Goal: Task Accomplishment & Management: Complete application form

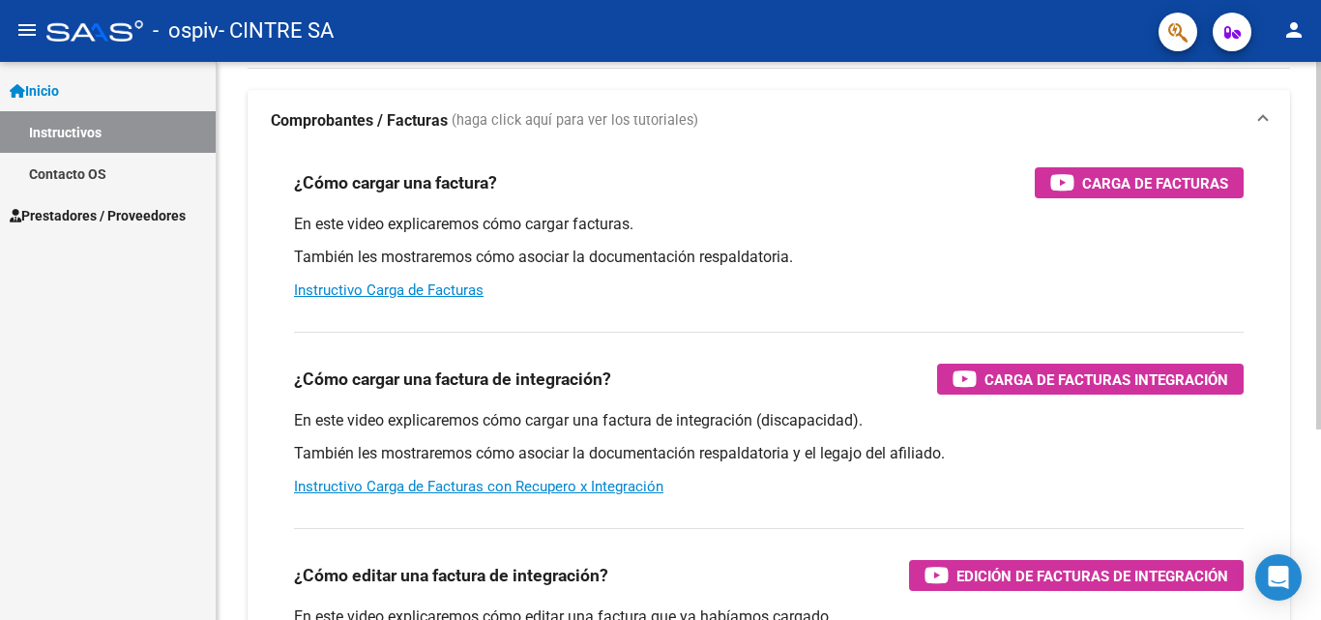
scroll to position [97, 0]
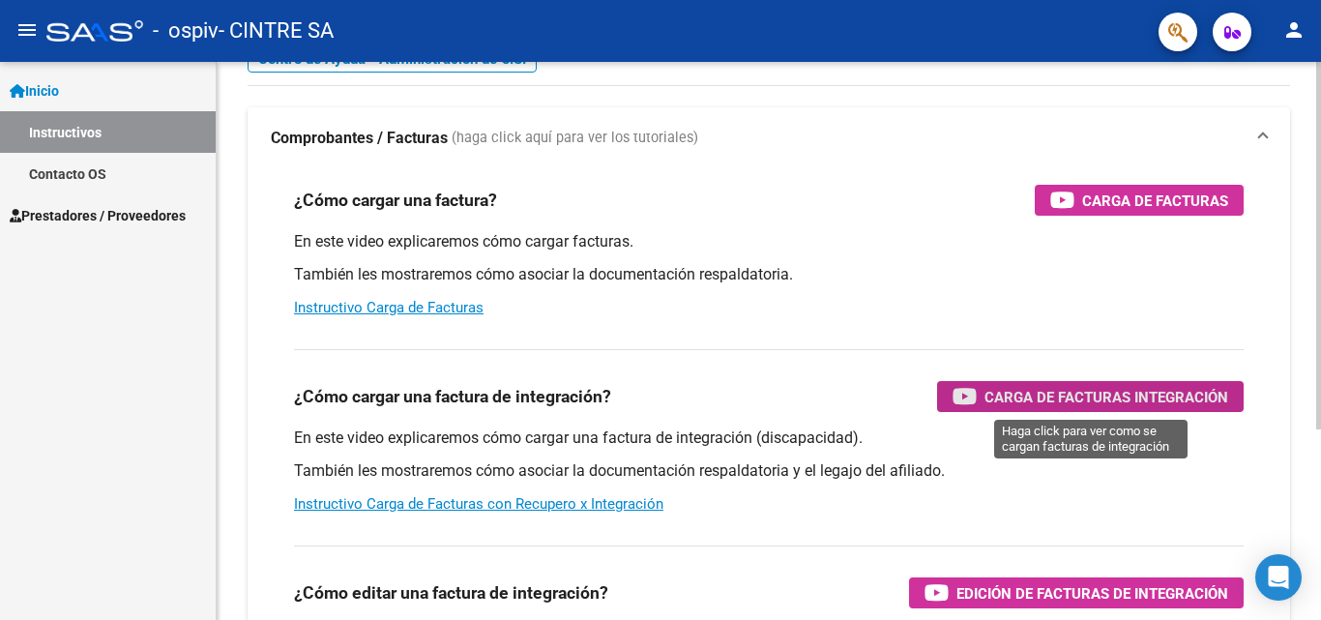
click at [1098, 395] on span "Carga de Facturas Integración" at bounding box center [1107, 397] width 244 height 24
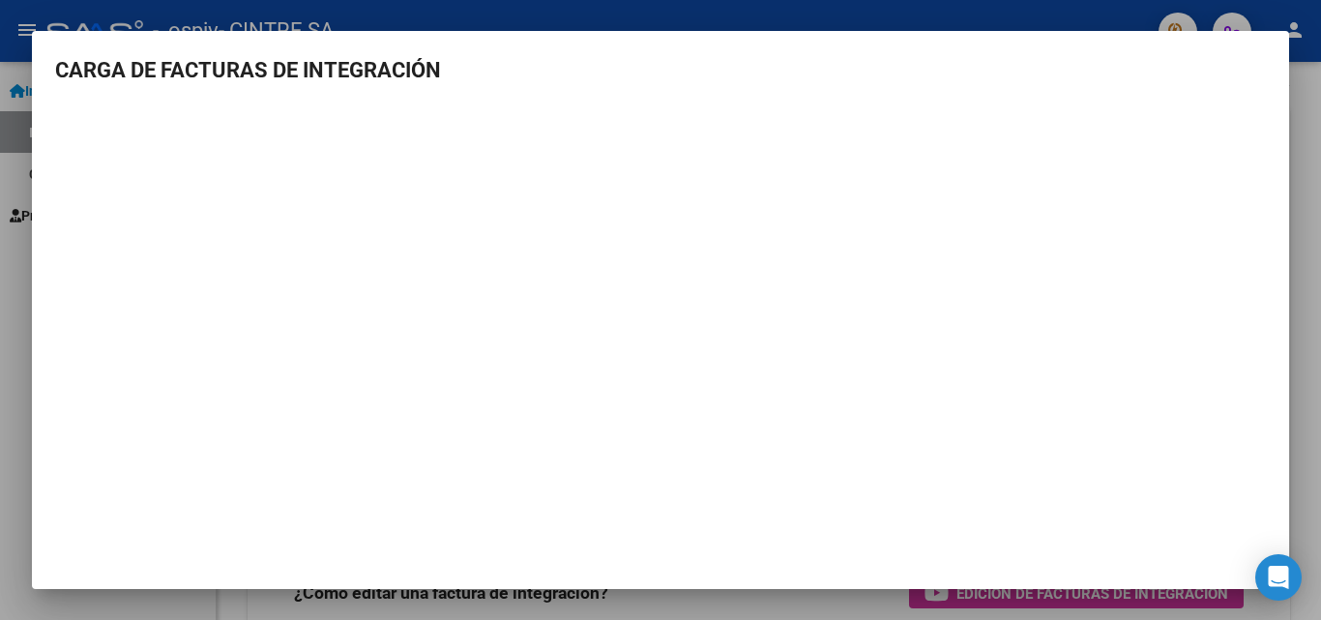
click at [1222, 60] on h3 "CARGA DE FACTURAS DE INTEGRACIÓN" at bounding box center [660, 70] width 1211 height 32
click at [60, 82] on h3 "CARGA DE FACTURAS DE INTEGRACIÓN" at bounding box center [660, 70] width 1211 height 32
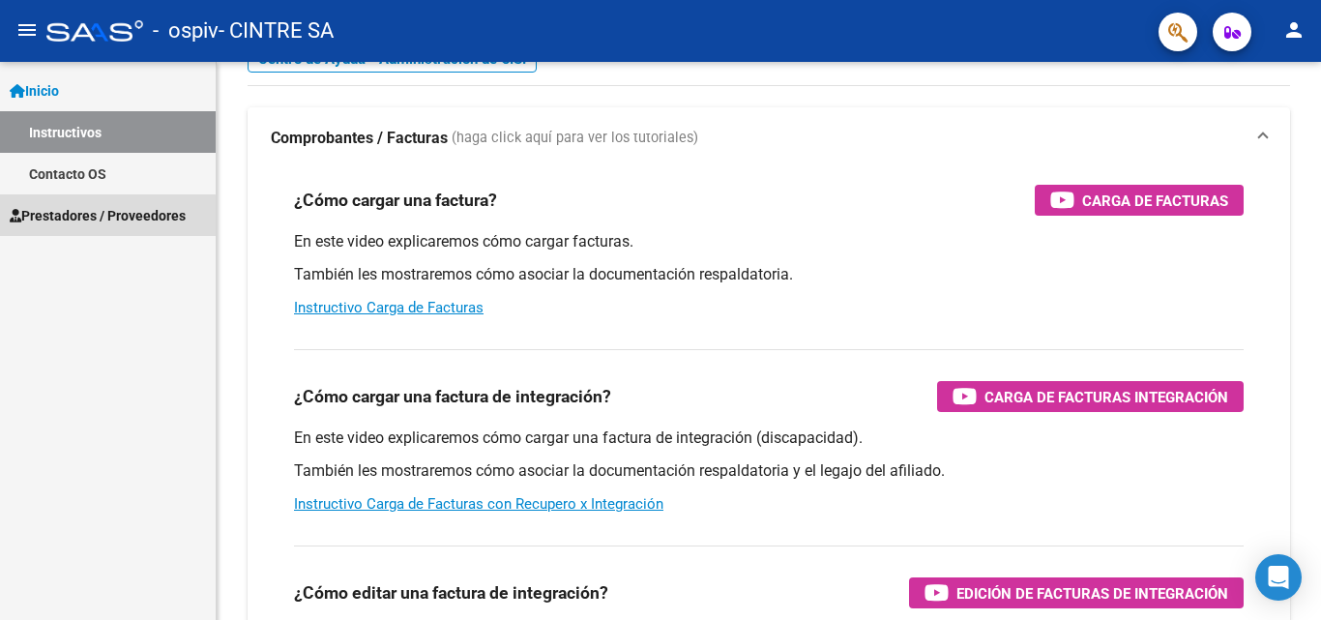
click at [73, 218] on span "Prestadores / Proveedores" at bounding box center [98, 215] width 176 height 21
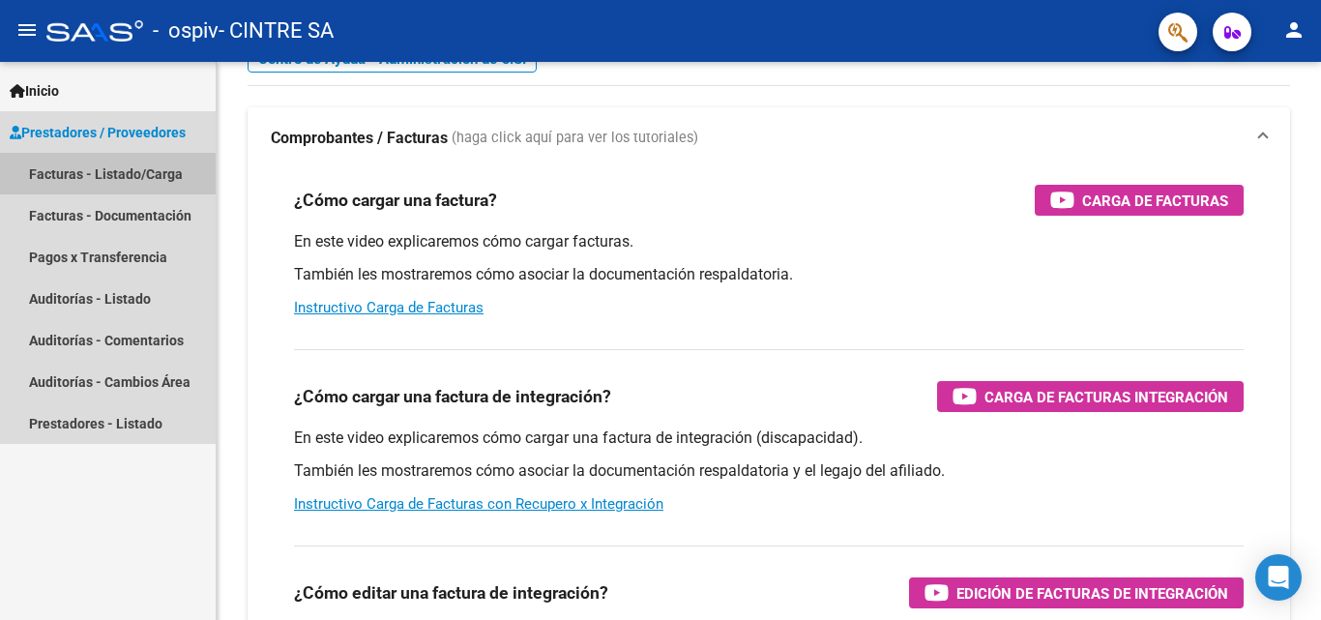
click at [84, 173] on link "Facturas - Listado/Carga" at bounding box center [108, 174] width 216 height 42
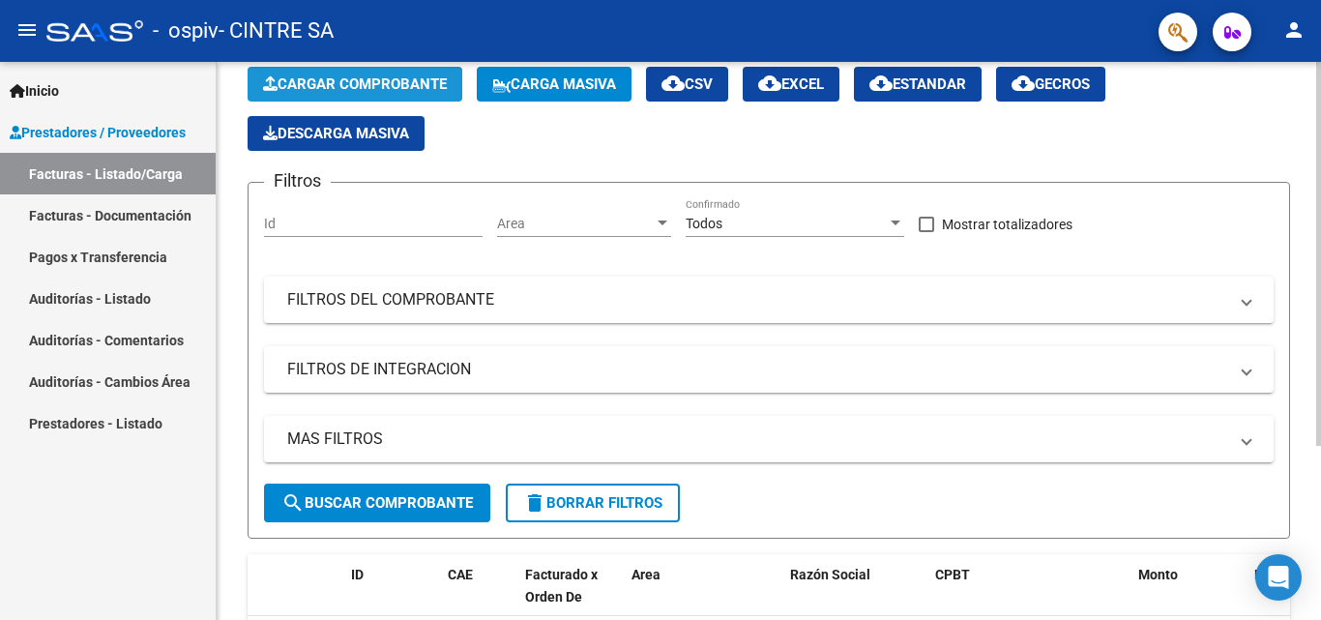
click at [352, 85] on span "Cargar Comprobante" at bounding box center [355, 83] width 184 height 17
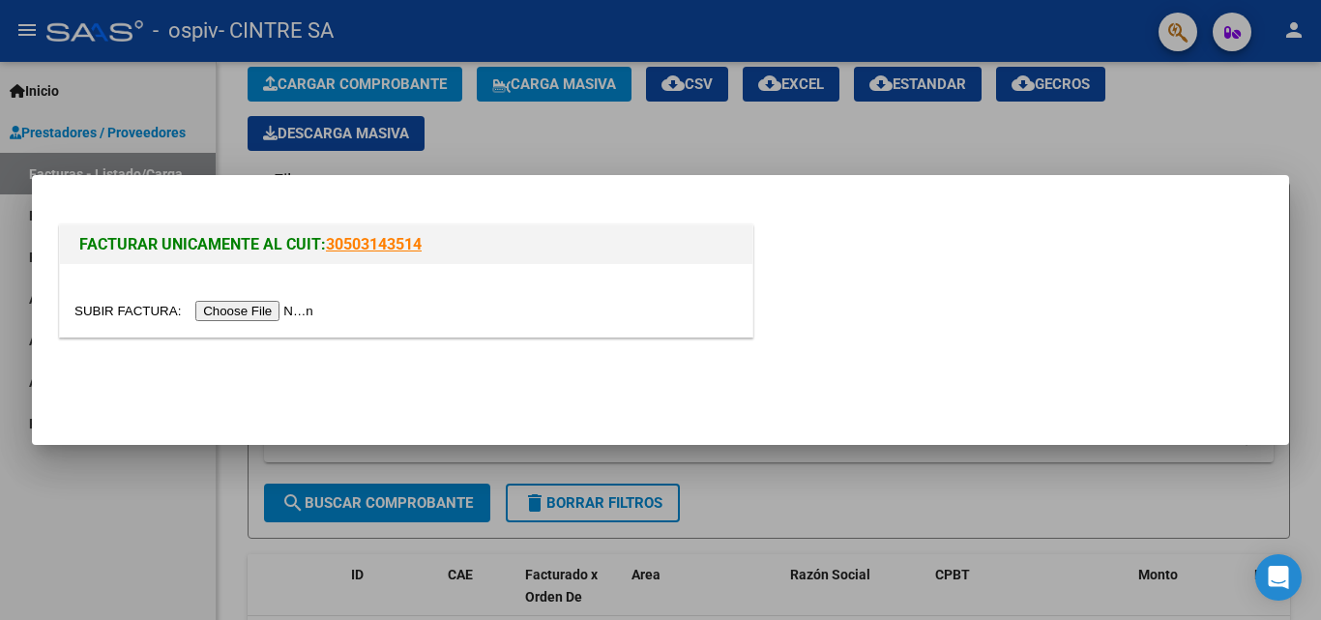
click at [247, 310] on input "file" at bounding box center [196, 311] width 245 height 20
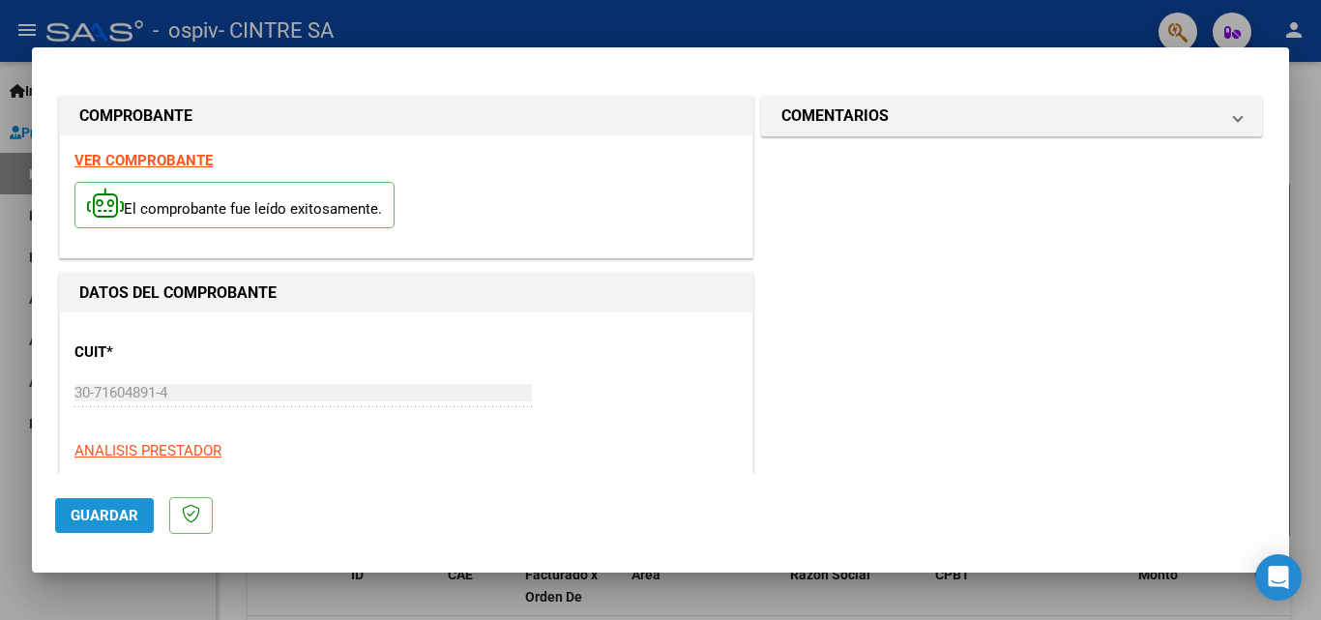
click at [96, 517] on span "Guardar" at bounding box center [105, 515] width 68 height 17
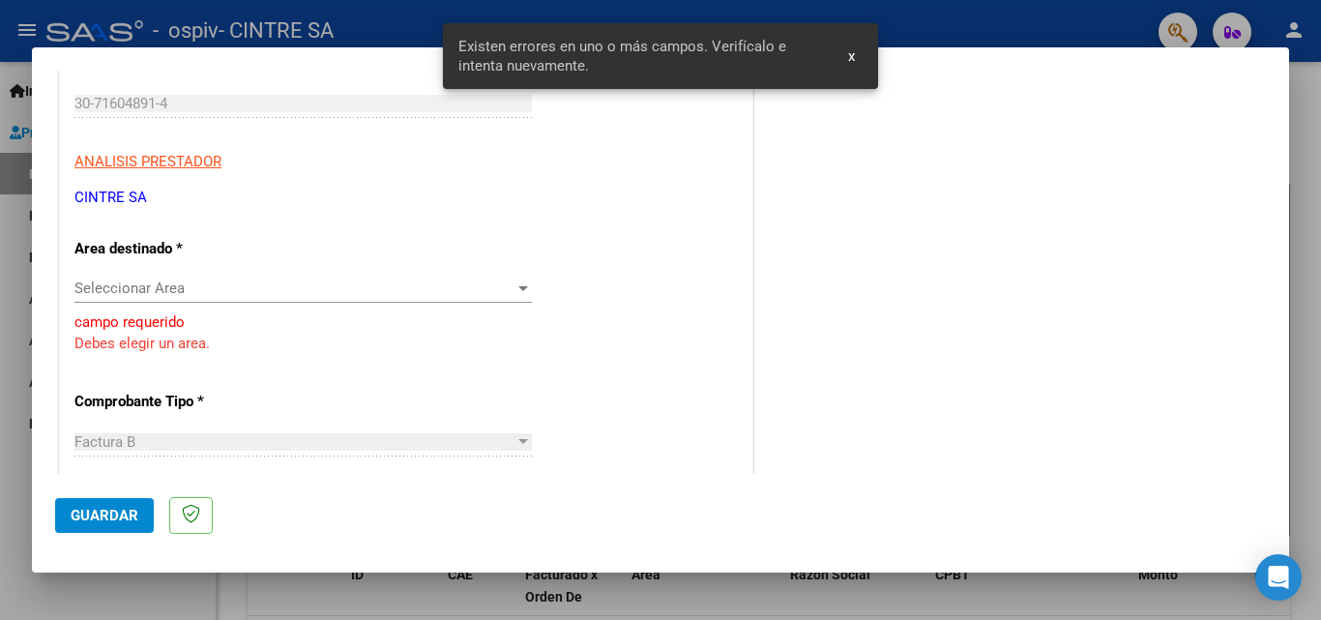
scroll to position [297, 0]
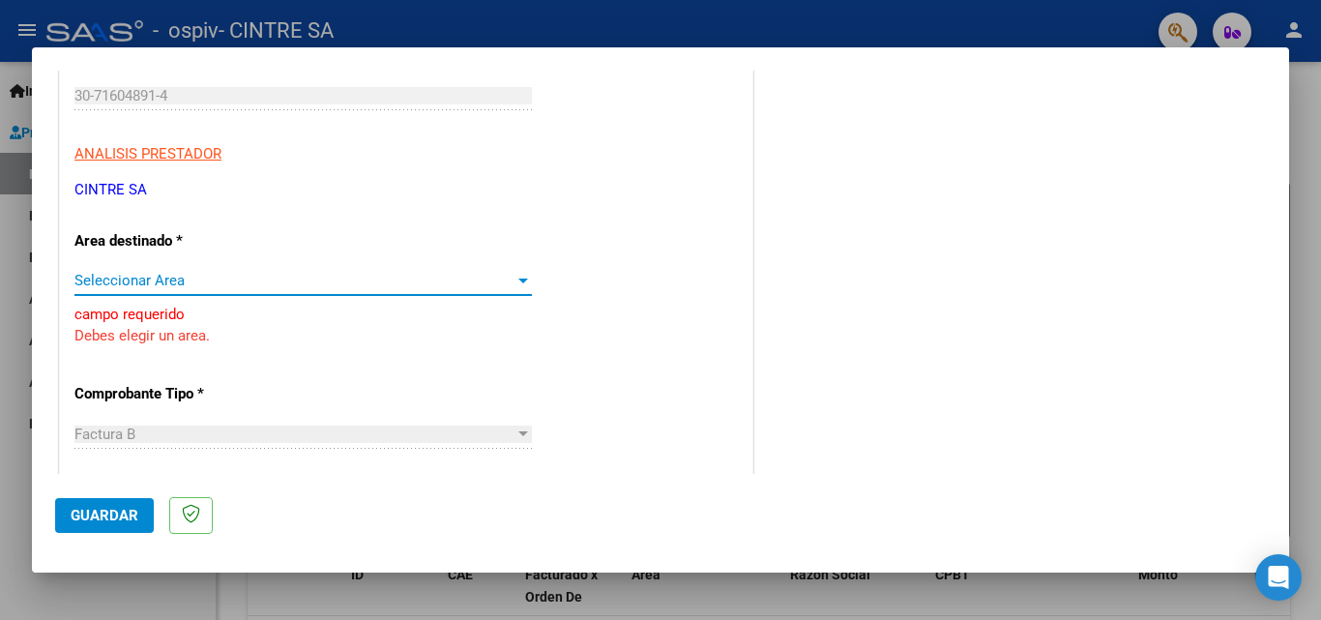
click at [518, 281] on div at bounding box center [523, 281] width 10 height 5
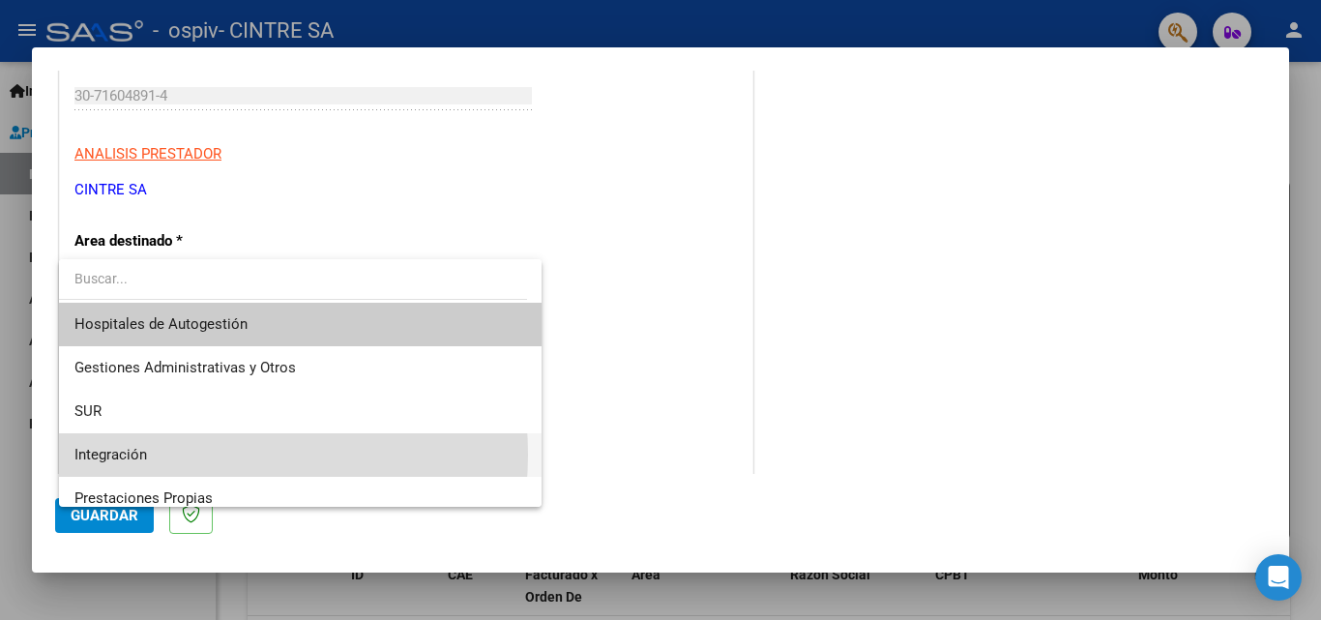
click at [186, 455] on span "Integración" at bounding box center [300, 455] width 452 height 44
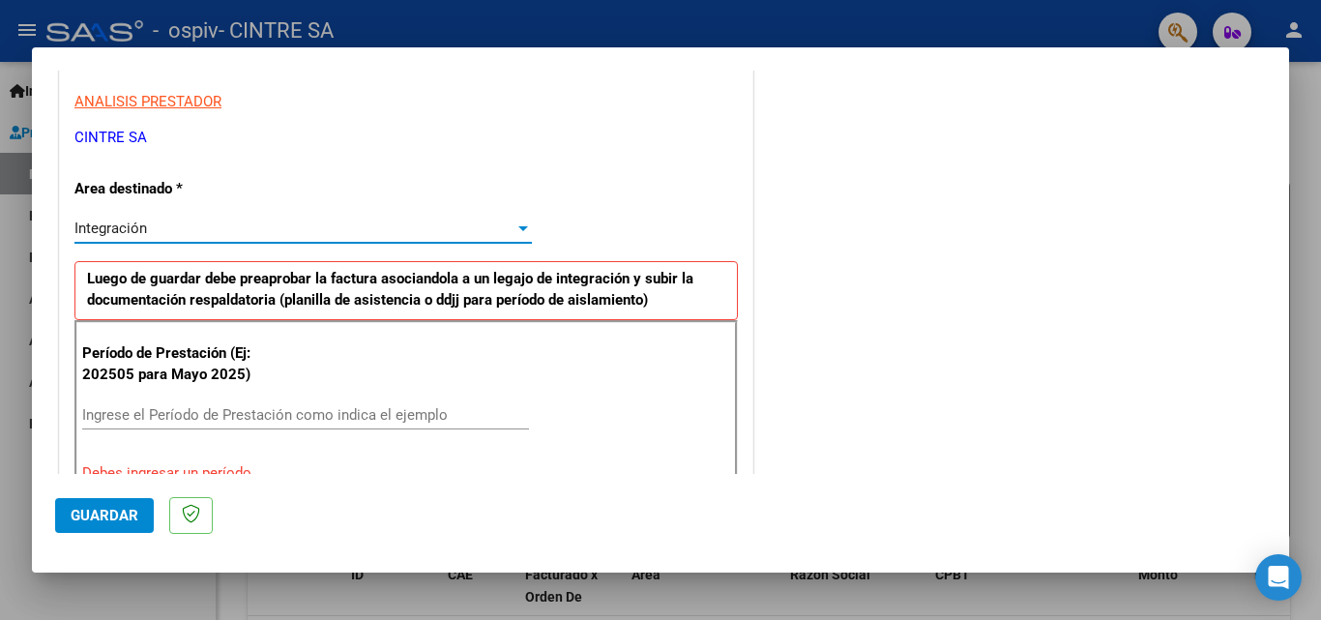
scroll to position [394, 0]
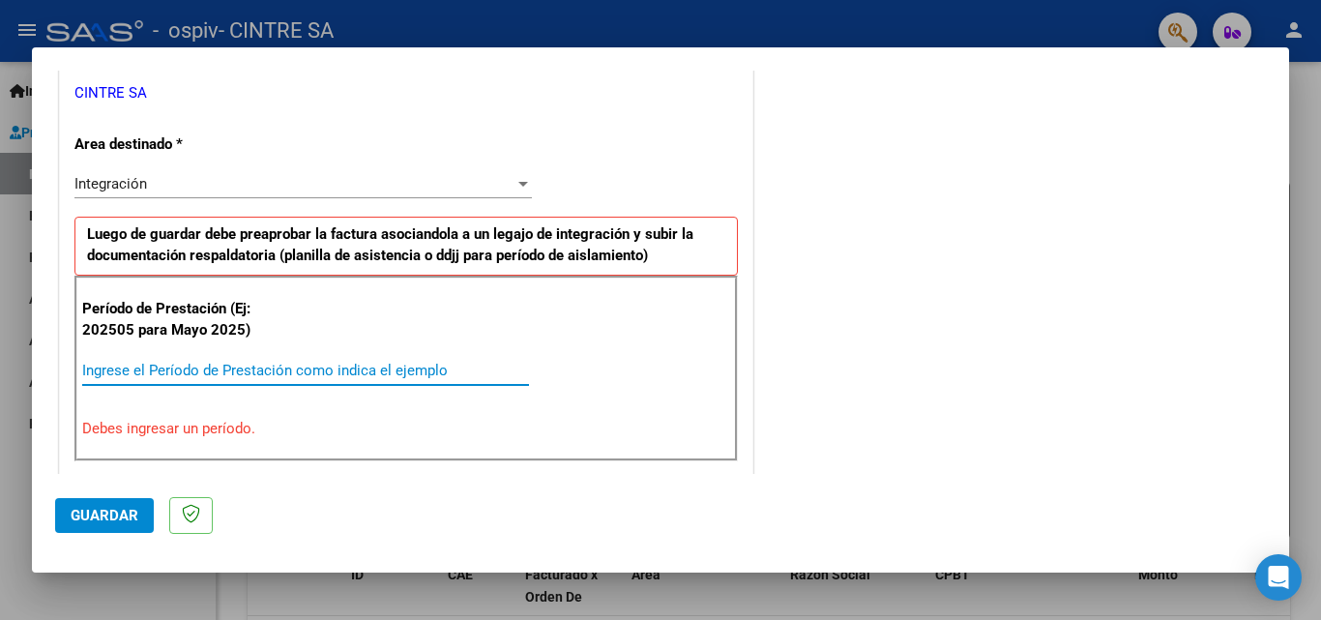
click at [85, 367] on input "Ingrese el Período de Prestación como indica el ejemplo" at bounding box center [305, 370] width 447 height 17
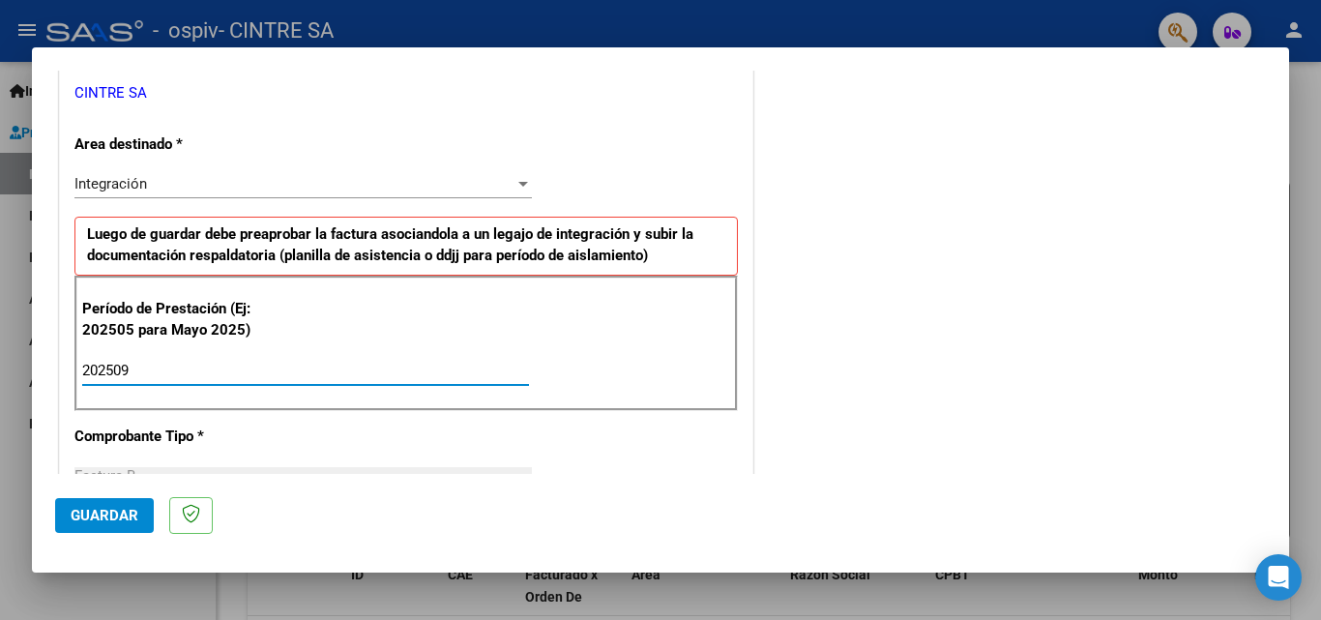
scroll to position [490, 0]
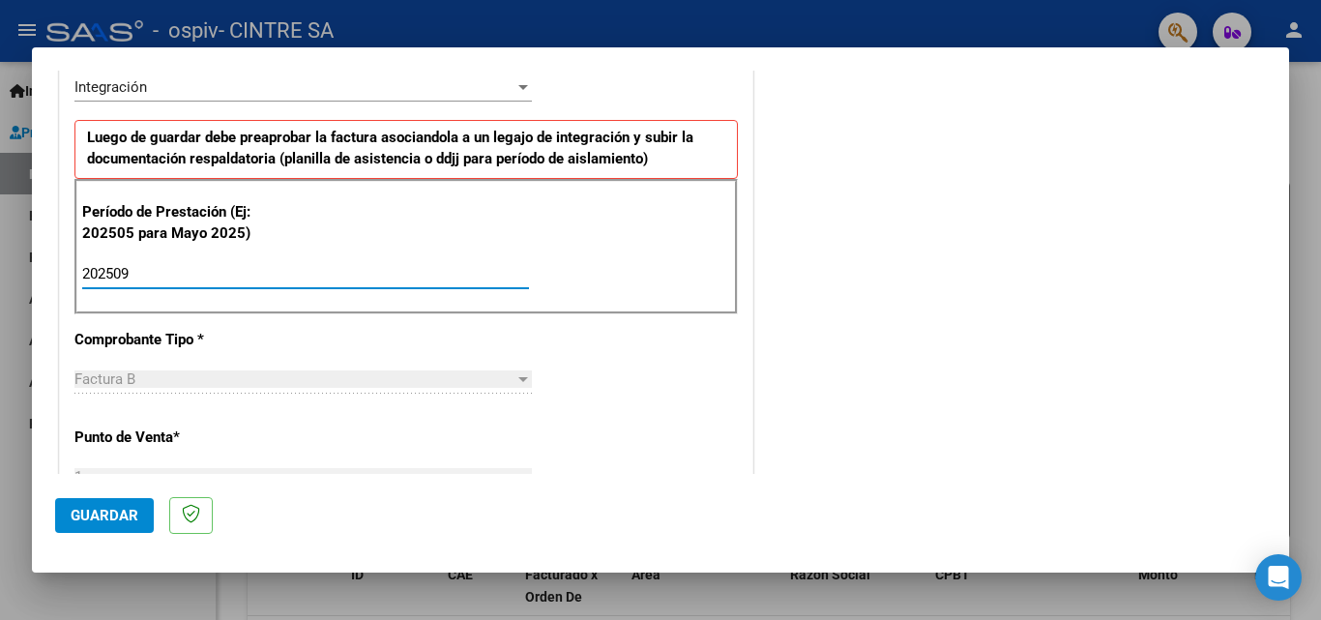
type input "202509"
click at [517, 382] on div at bounding box center [523, 378] width 17 height 15
click at [138, 375] on div "Factura B" at bounding box center [294, 378] width 440 height 17
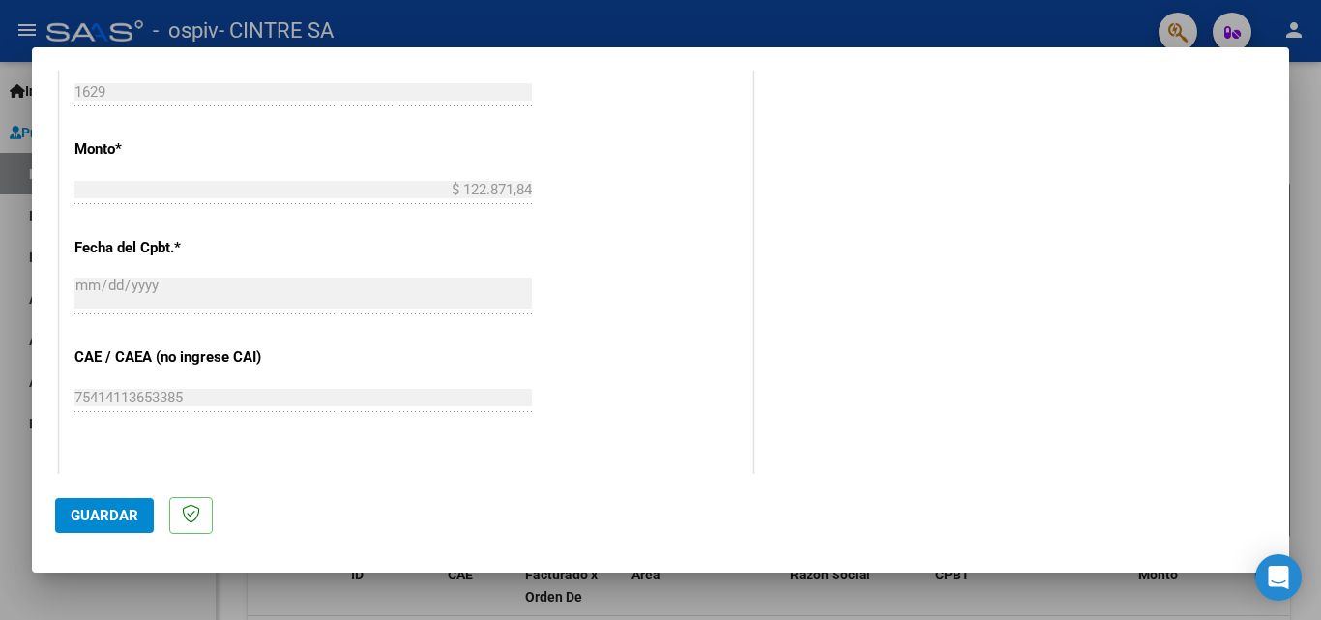
scroll to position [1071, 0]
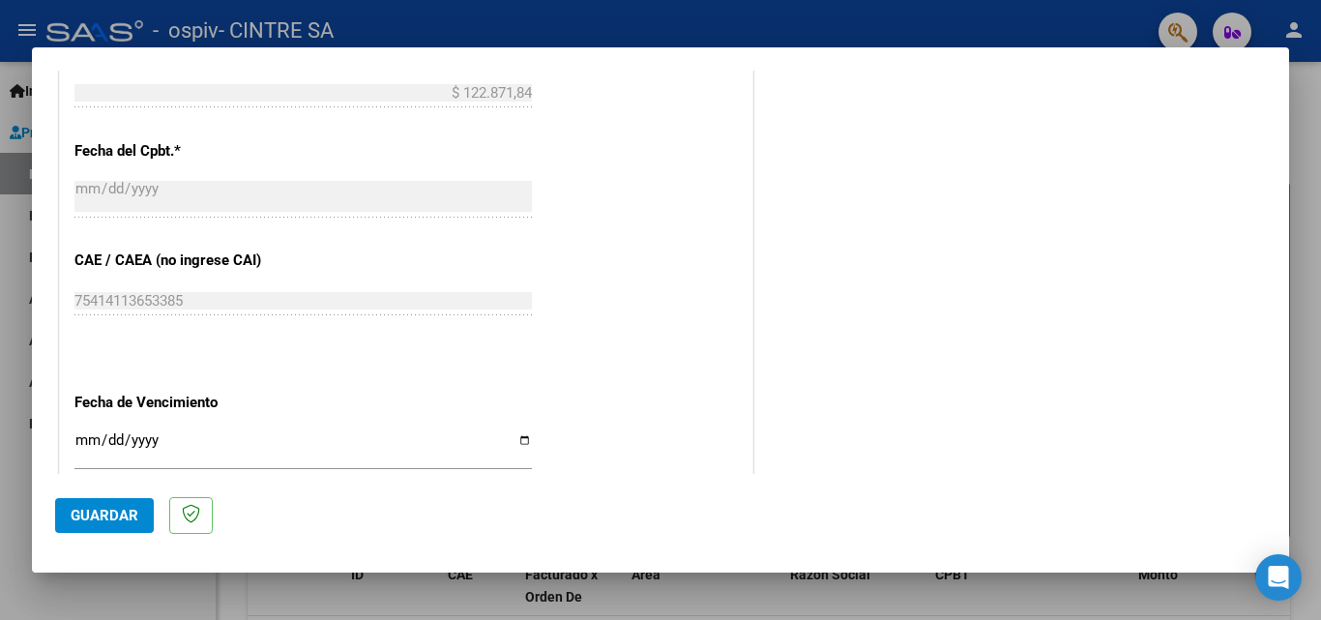
click at [517, 443] on input "Ingresar la fecha" at bounding box center [303, 447] width 458 height 31
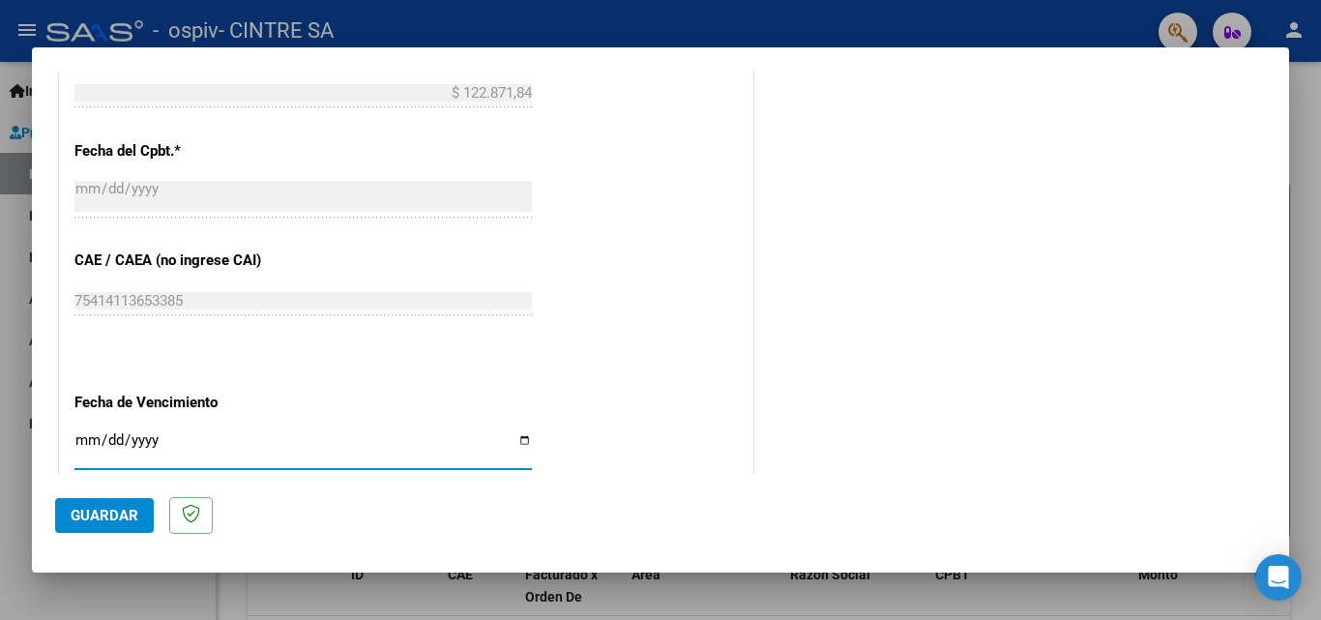
type input "[DATE]"
click at [90, 517] on span "Guardar" at bounding box center [105, 515] width 68 height 17
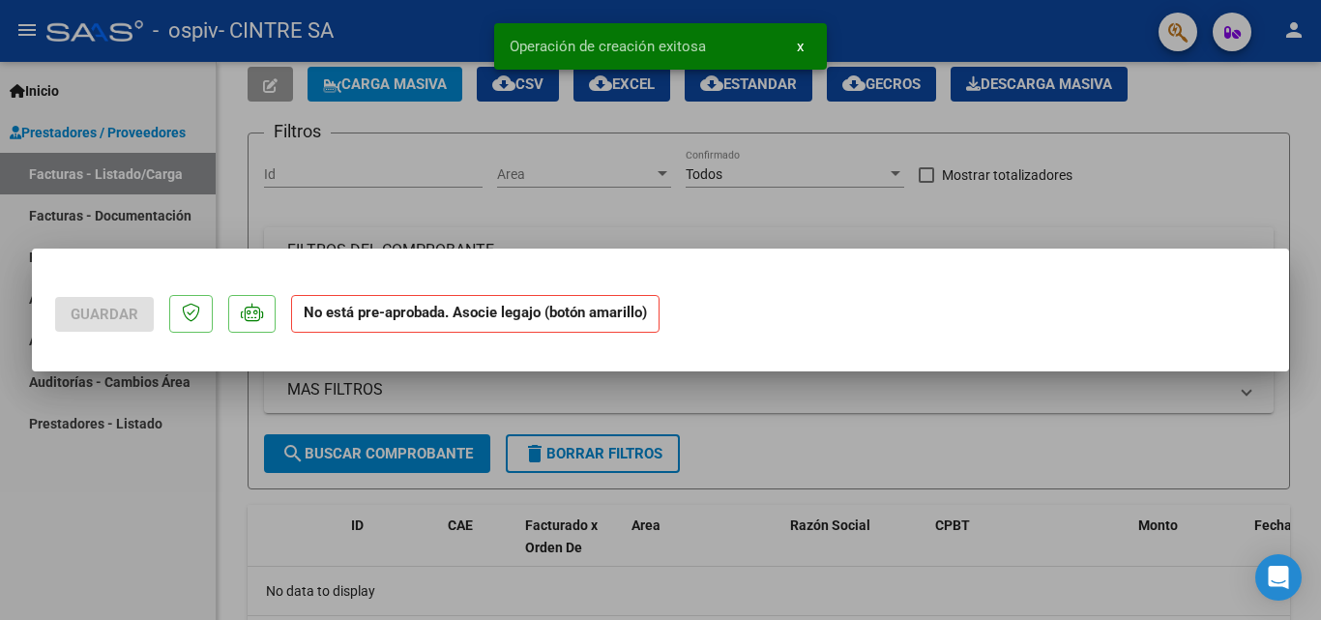
scroll to position [0, 0]
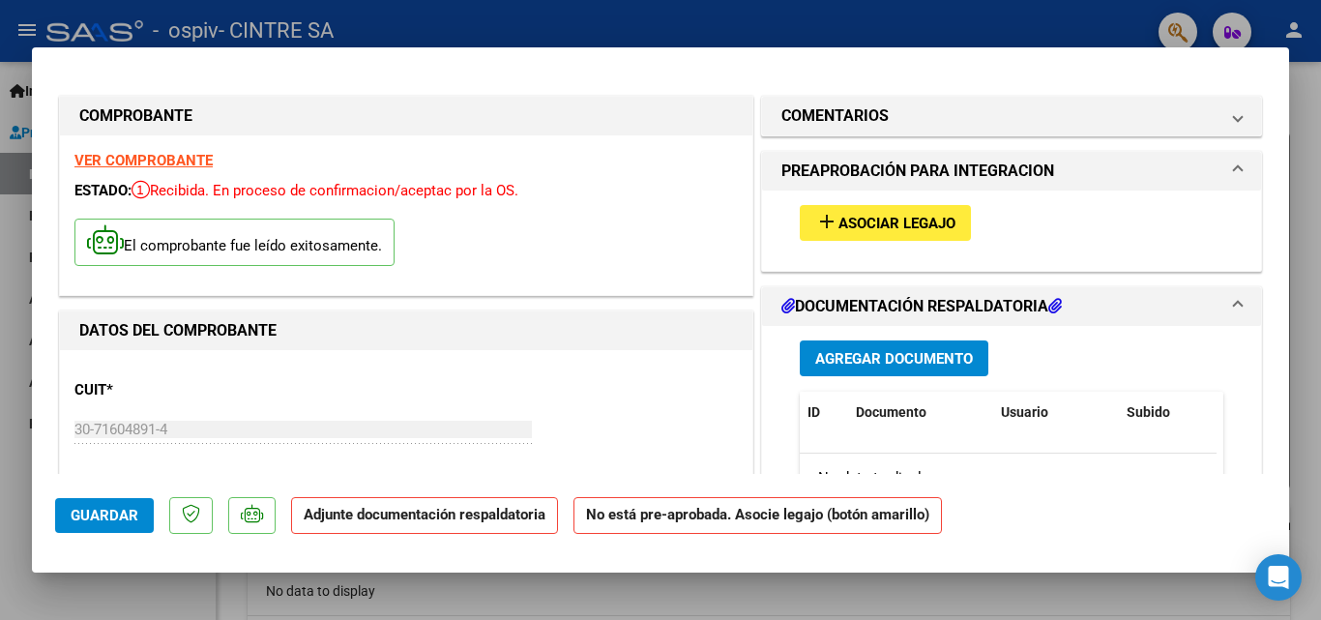
click at [379, 523] on p "Adjunte documentación respaldatoria" at bounding box center [424, 516] width 267 height 38
click at [380, 517] on strong "Adjunte documentación respaldatoria" at bounding box center [425, 514] width 242 height 17
click at [818, 220] on mat-icon "add" at bounding box center [826, 221] width 23 height 23
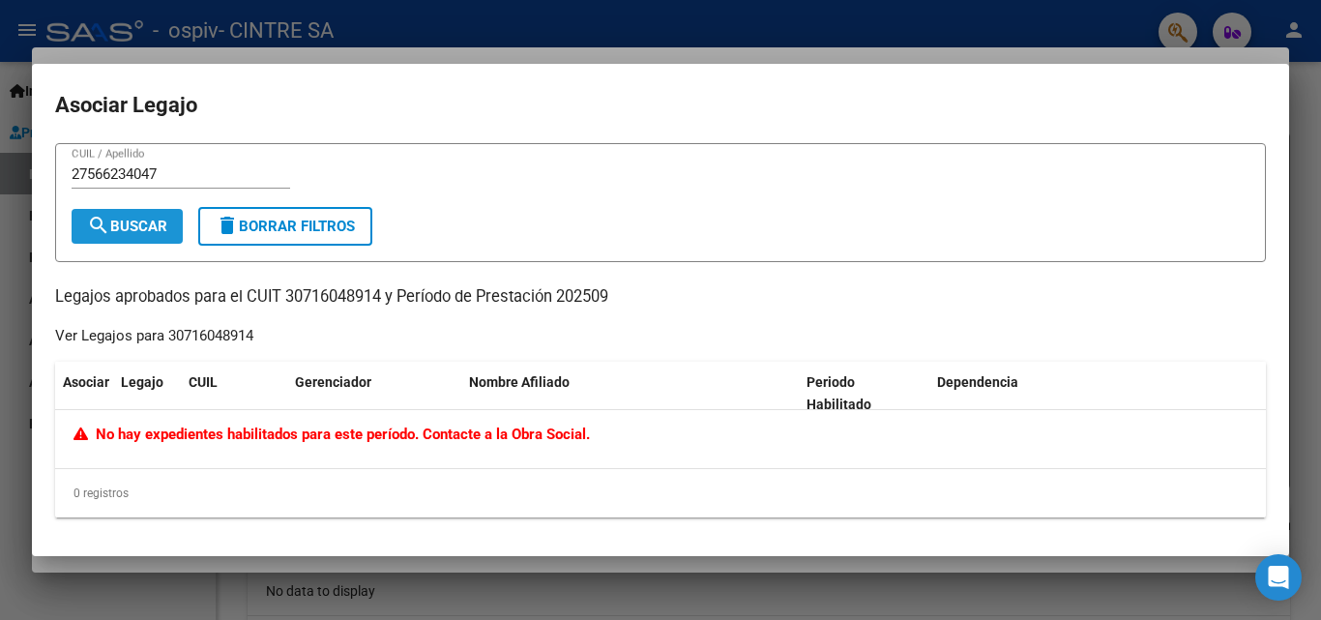
click at [144, 225] on span "search Buscar" at bounding box center [127, 226] width 80 height 17
click at [85, 174] on input "27566234047" at bounding box center [181, 173] width 219 height 17
type input "27-56623404-7"
click at [120, 228] on span "search Buscar" at bounding box center [127, 226] width 80 height 17
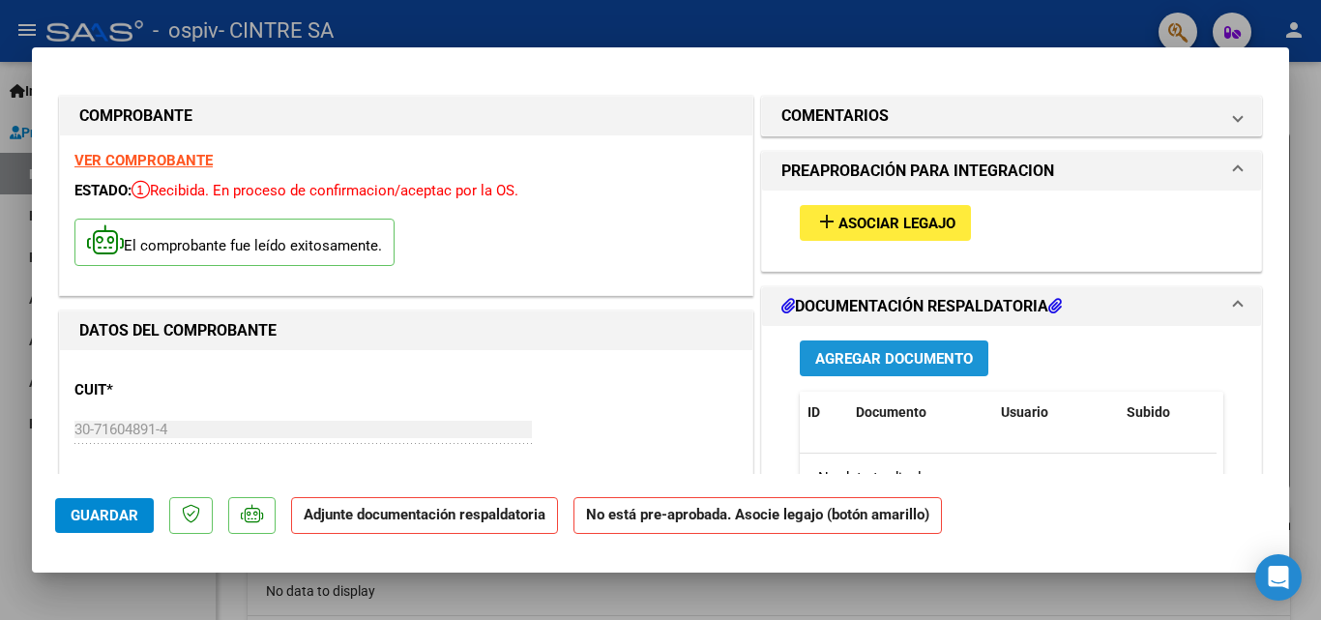
click at [844, 364] on span "Agregar Documento" at bounding box center [894, 358] width 158 height 17
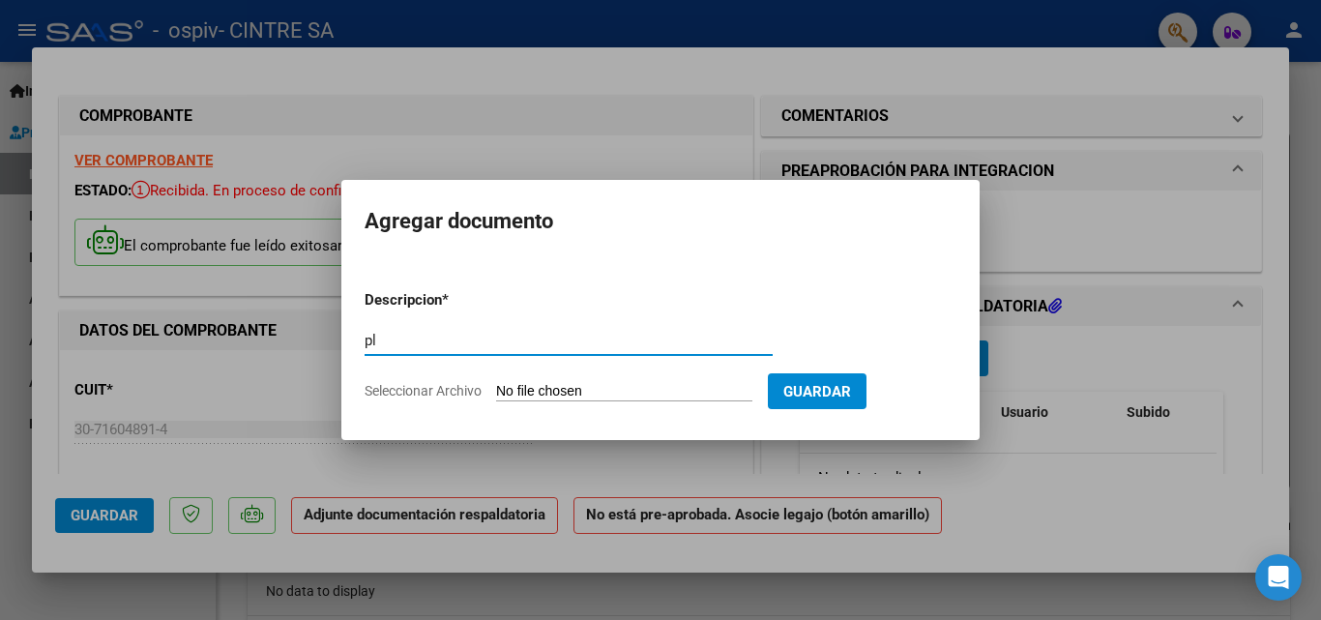
type input "p"
type input "PLANILLA DE ASISTENCIA DE TRANSPORTE CON DEPENDENCIA"
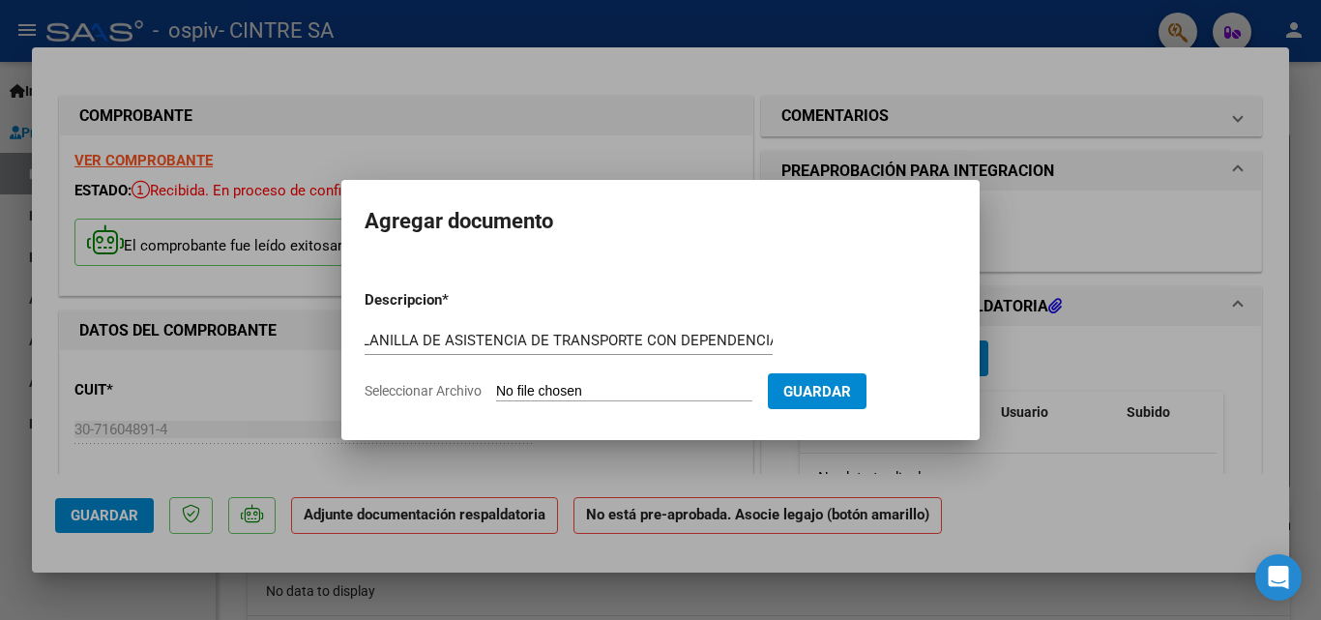
scroll to position [0, 0]
click at [550, 389] on input "Seleccionar Archivo" at bounding box center [624, 392] width 256 height 18
type input "C:\fakepath\[PERSON_NAME] PLANILLA DE ASIST TRANSPORTE C DEP [DATE].pdf"
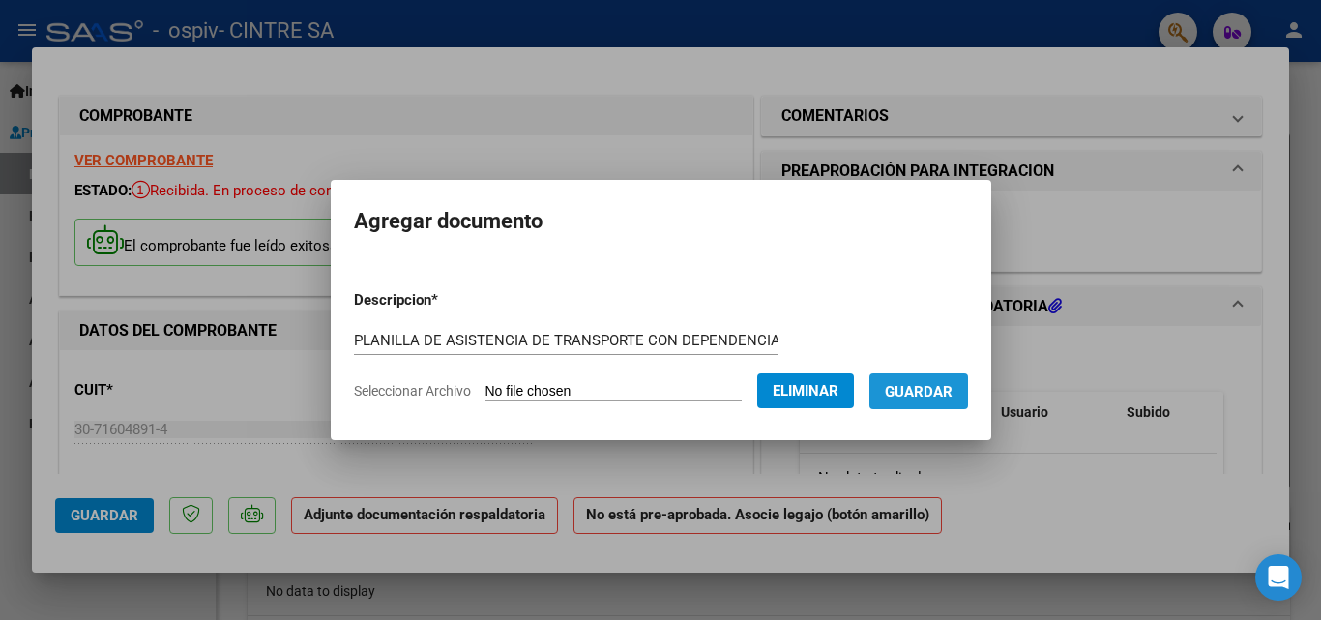
click at [920, 399] on span "Guardar" at bounding box center [919, 391] width 68 height 17
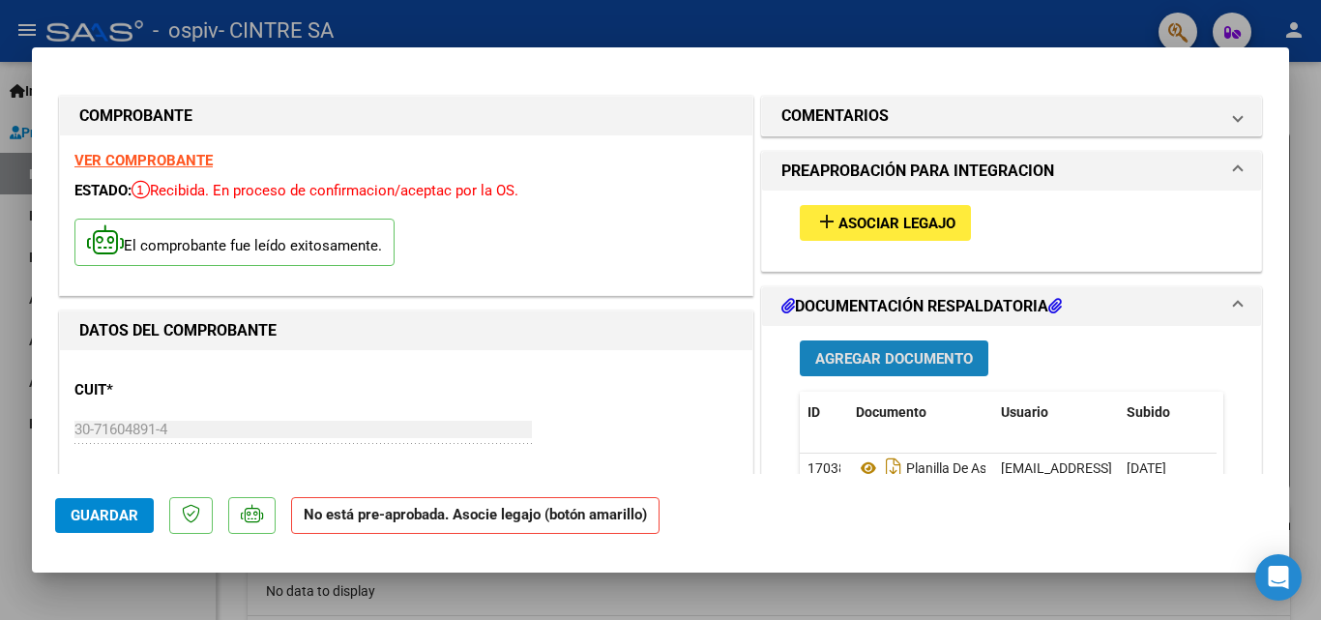
click at [885, 361] on span "Agregar Documento" at bounding box center [894, 358] width 158 height 17
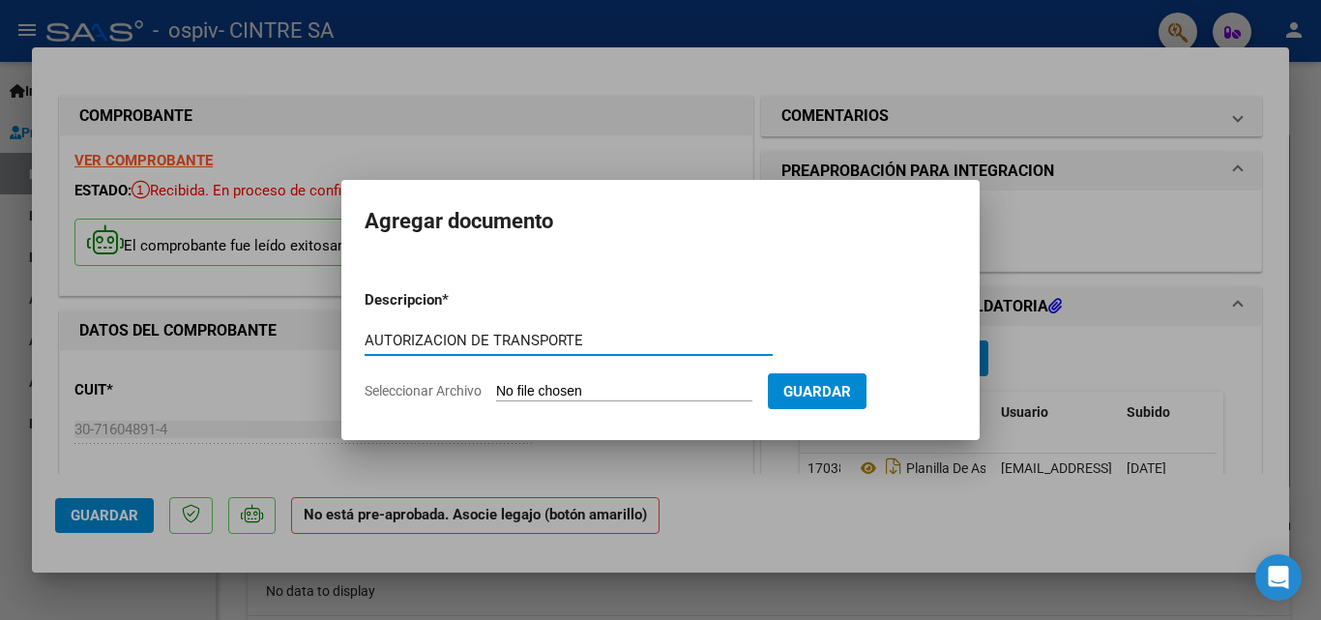
type input "AUTORIZACION DE TRANSPORTE"
click at [618, 383] on input "Seleccionar Archivo" at bounding box center [624, 392] width 256 height 18
type input "C:\fakepath\[PERSON_NAME] Autorización TRANSPORTE de Septiembre a [DATE].pdf"
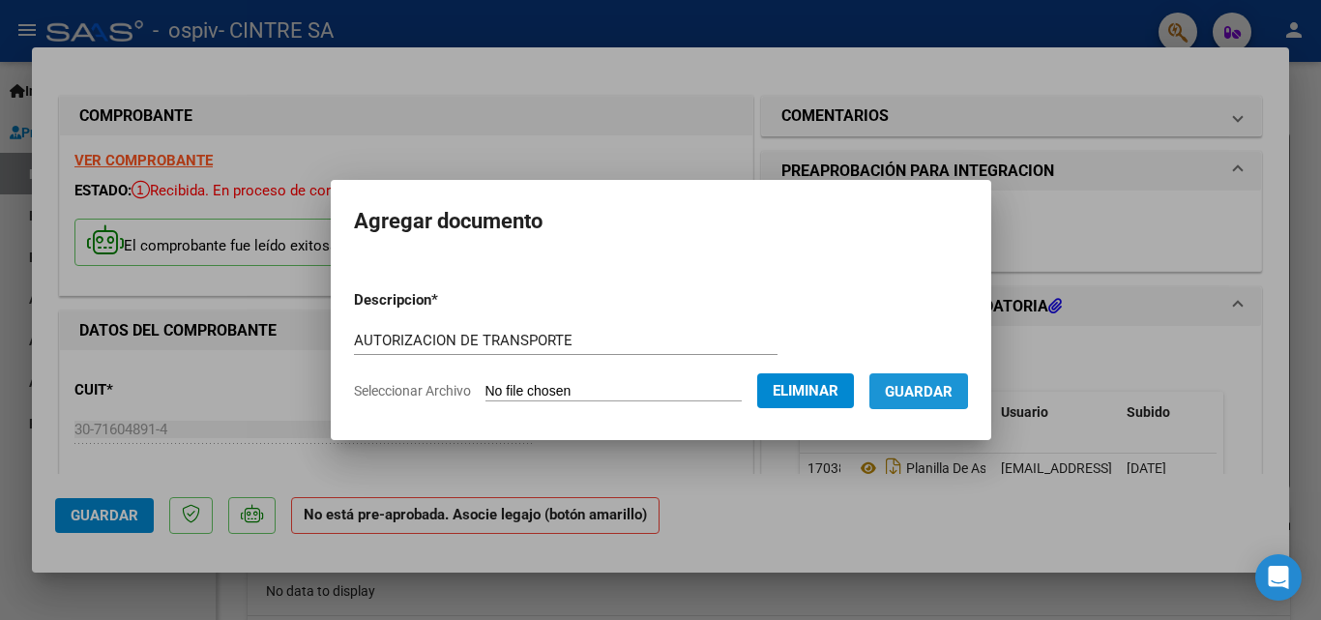
click at [920, 385] on span "Guardar" at bounding box center [919, 391] width 68 height 17
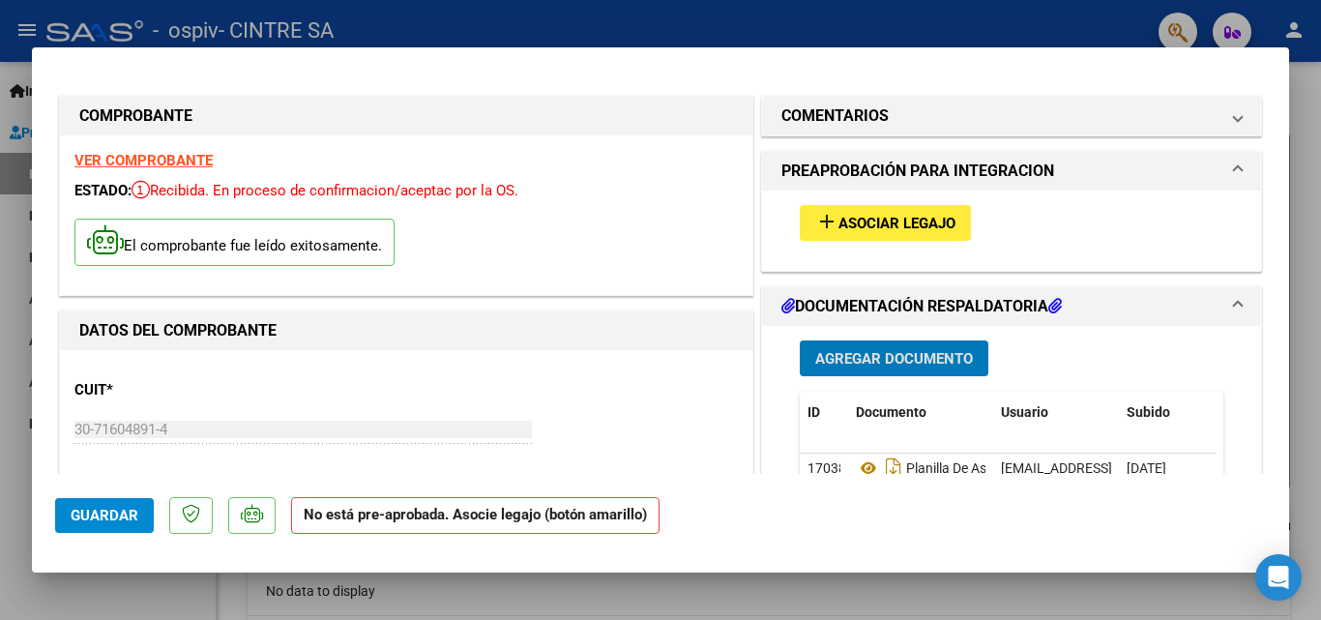
click at [89, 516] on span "Guardar" at bounding box center [105, 515] width 68 height 17
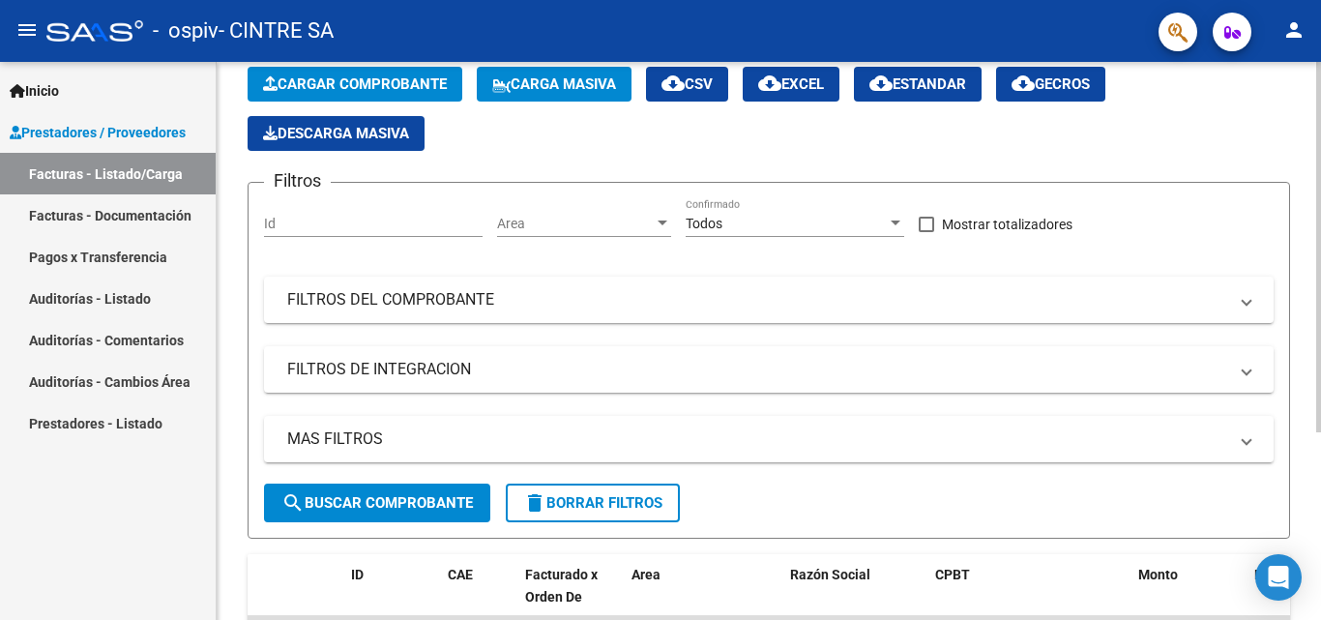
click at [349, 82] on span "Cargar Comprobante" at bounding box center [355, 83] width 184 height 17
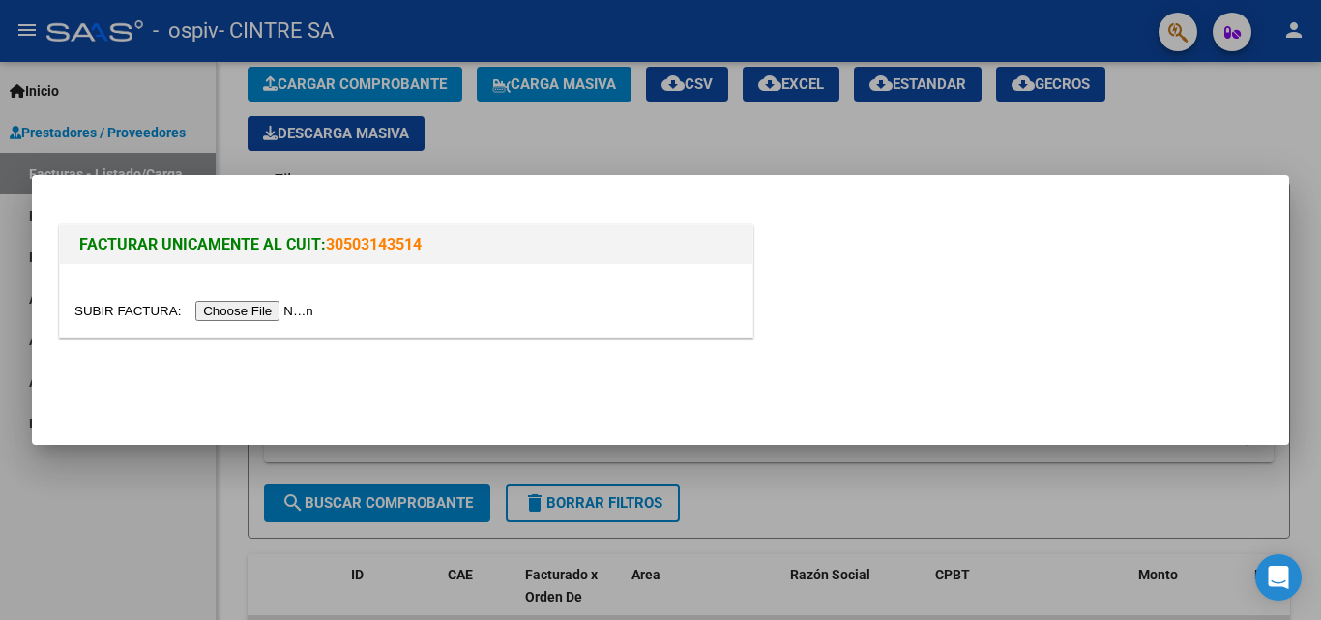
click at [256, 310] on input "file" at bounding box center [196, 311] width 245 height 20
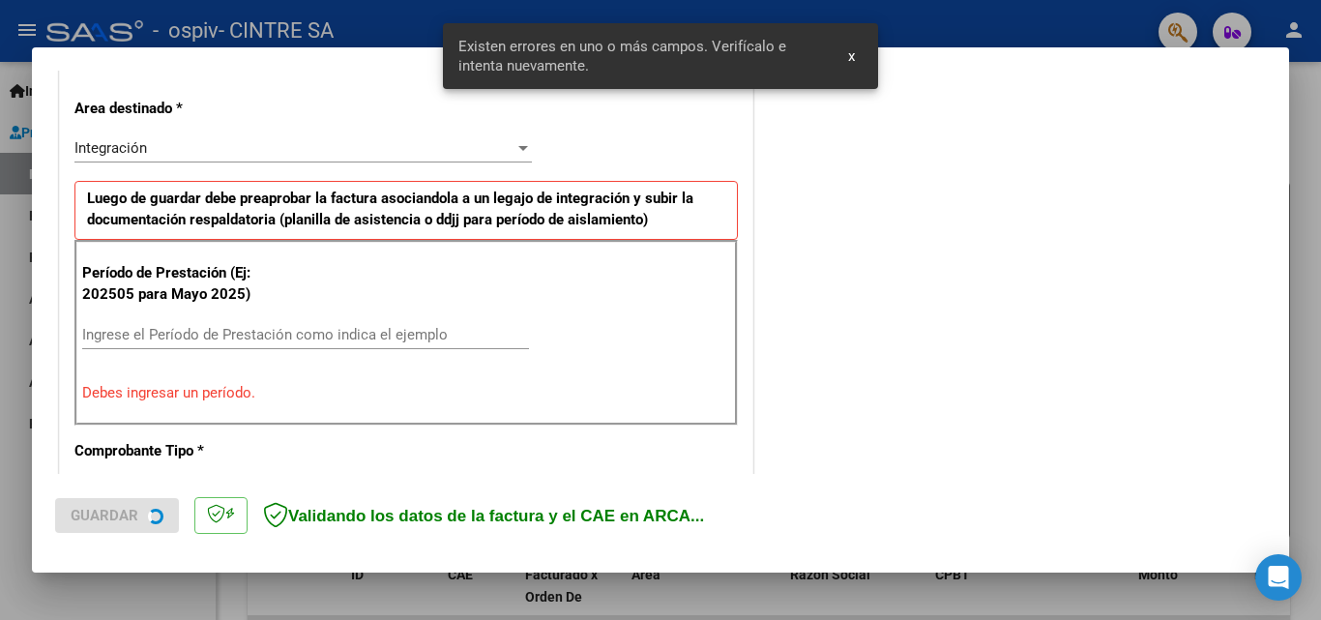
scroll to position [436, 0]
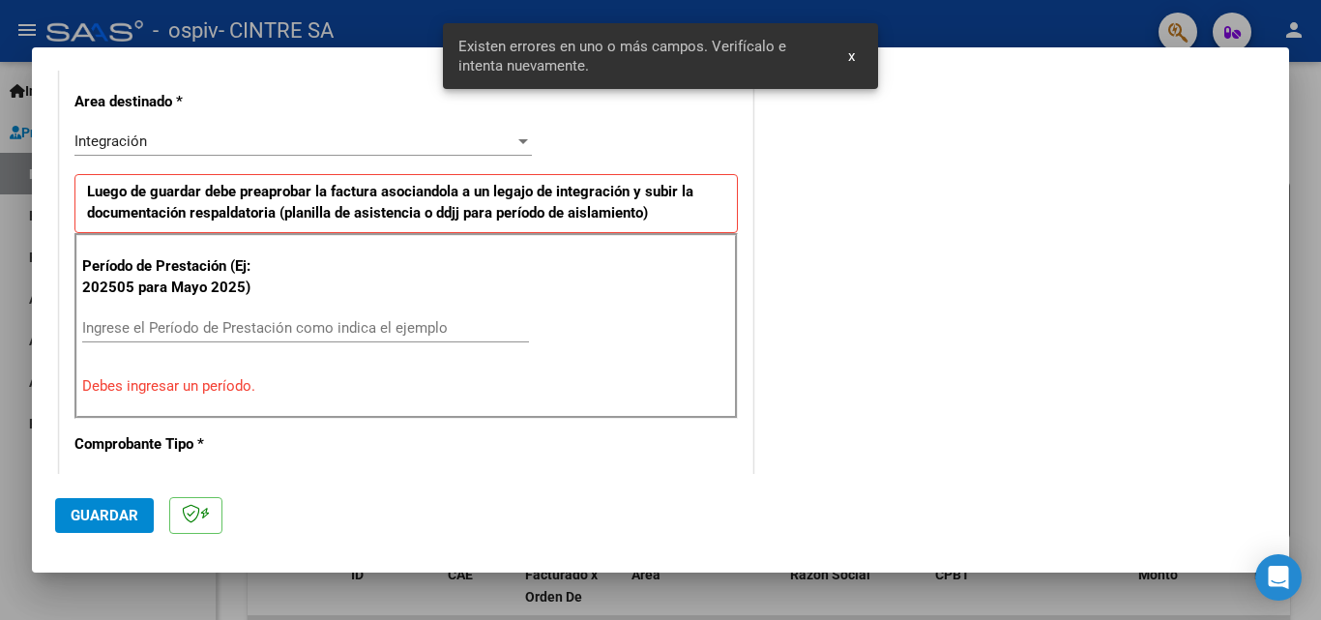
click at [83, 325] on input "Ingrese el Período de Prestación como indica el ejemplo" at bounding box center [305, 327] width 447 height 17
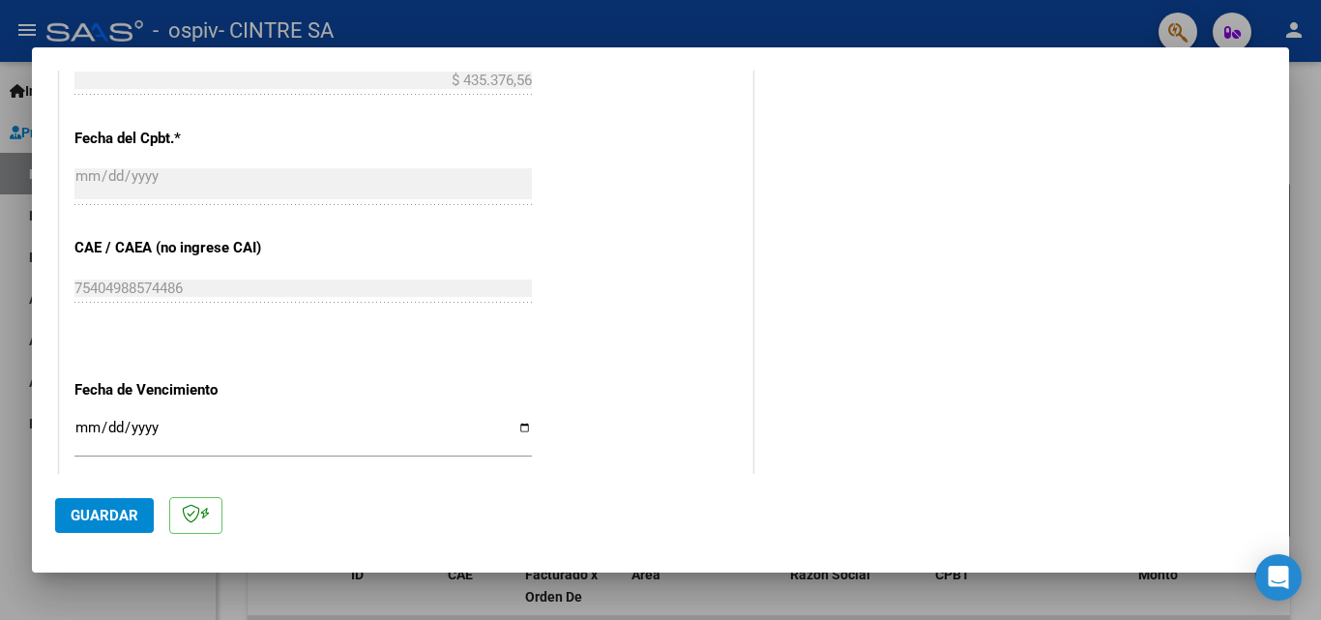
scroll to position [1113, 0]
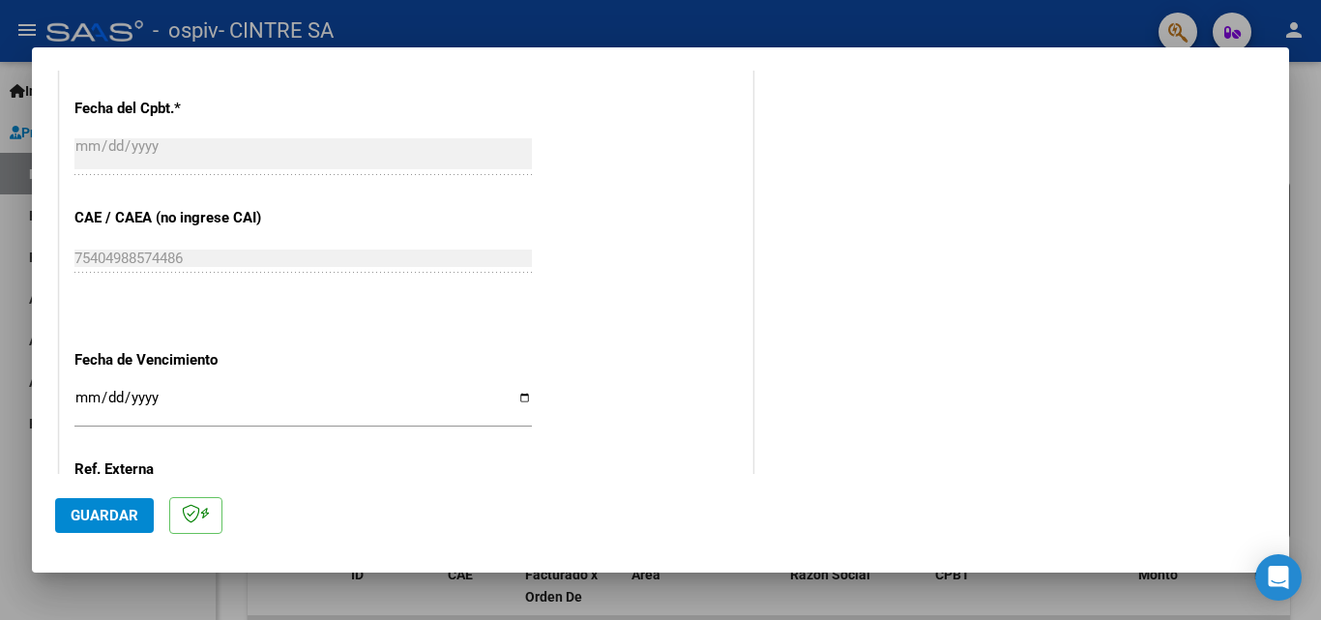
type input "202509"
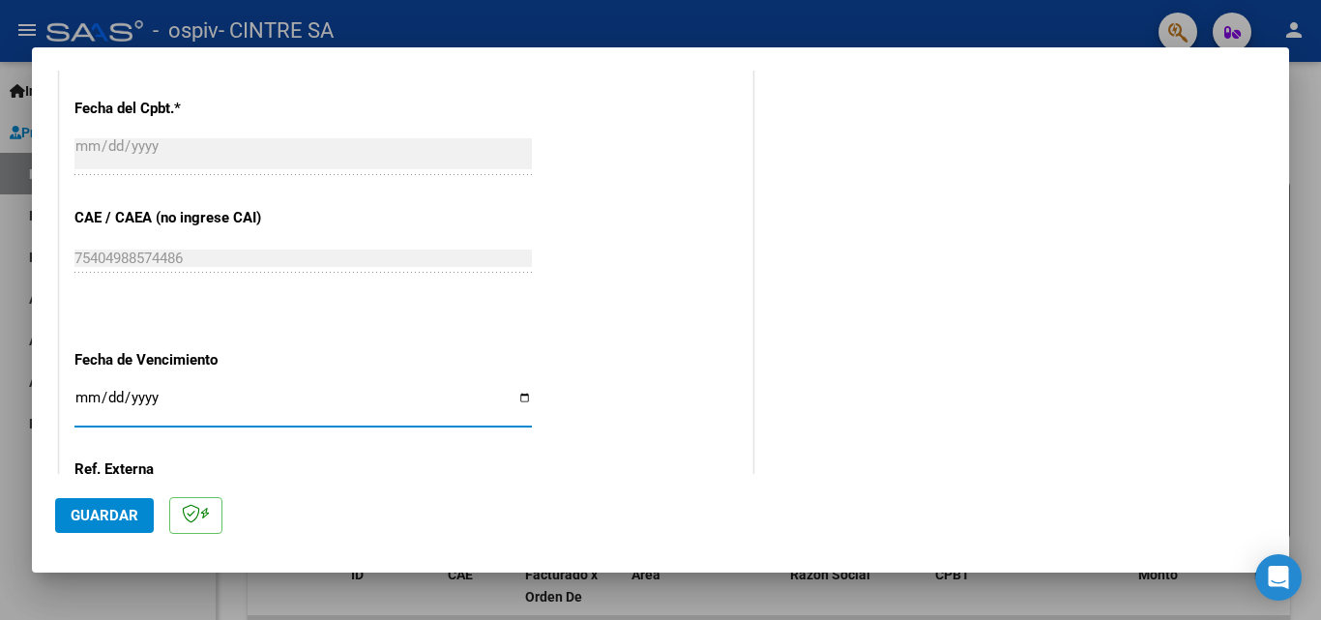
click at [517, 399] on input "Ingresar la fecha" at bounding box center [303, 405] width 458 height 31
type input "[DATE]"
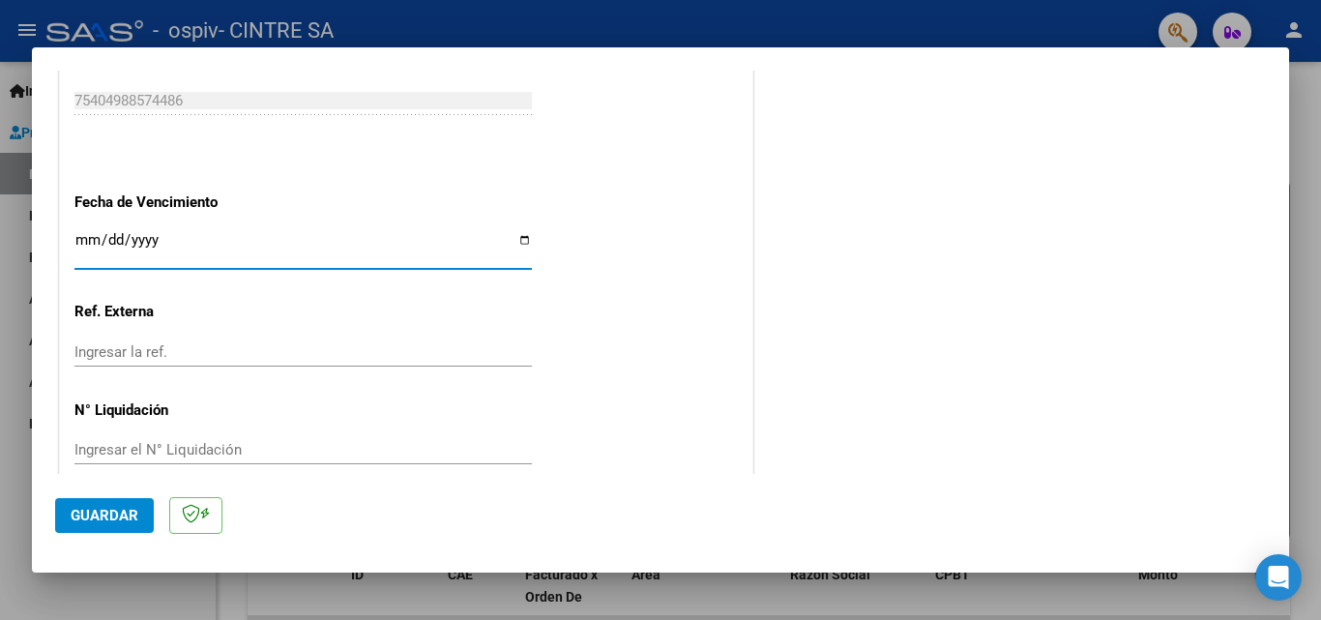
scroll to position [1299, 0]
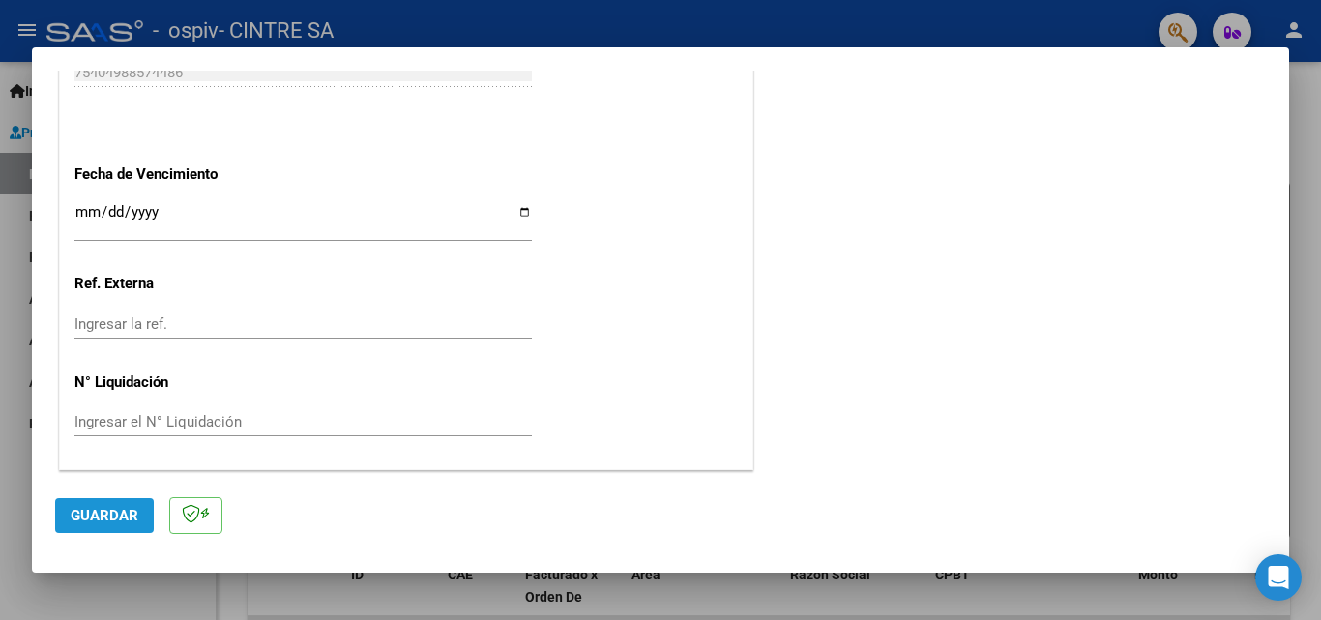
click at [103, 519] on span "Guardar" at bounding box center [105, 515] width 68 height 17
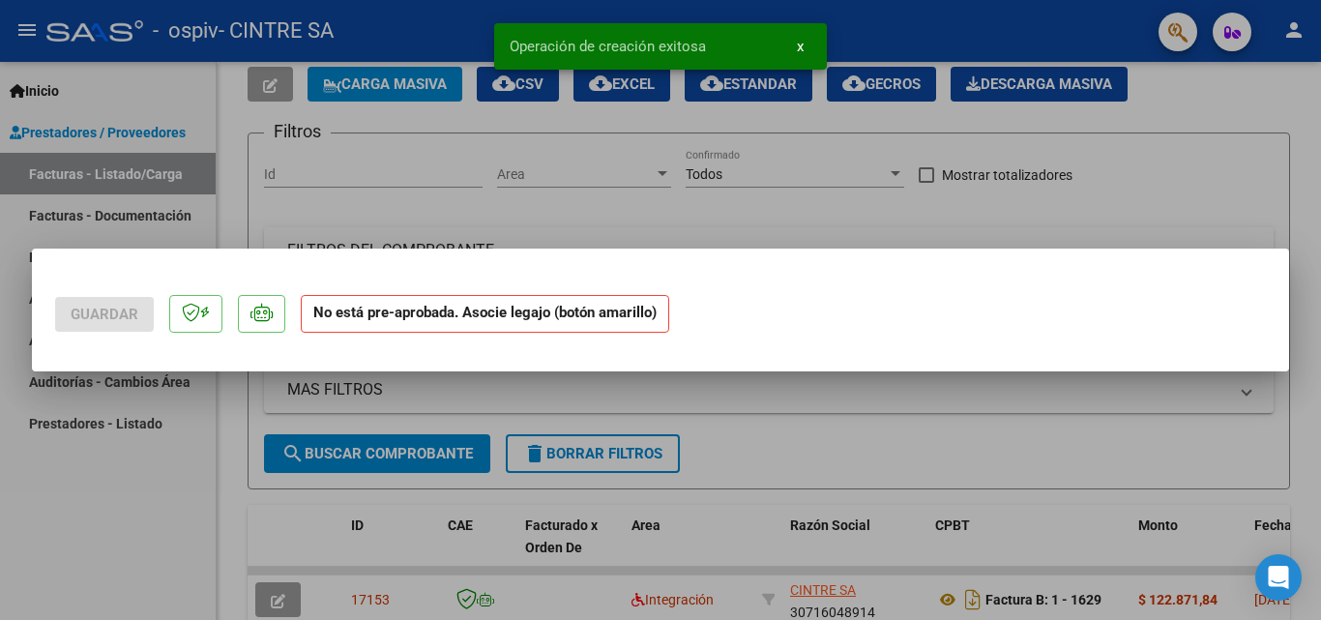
scroll to position [0, 0]
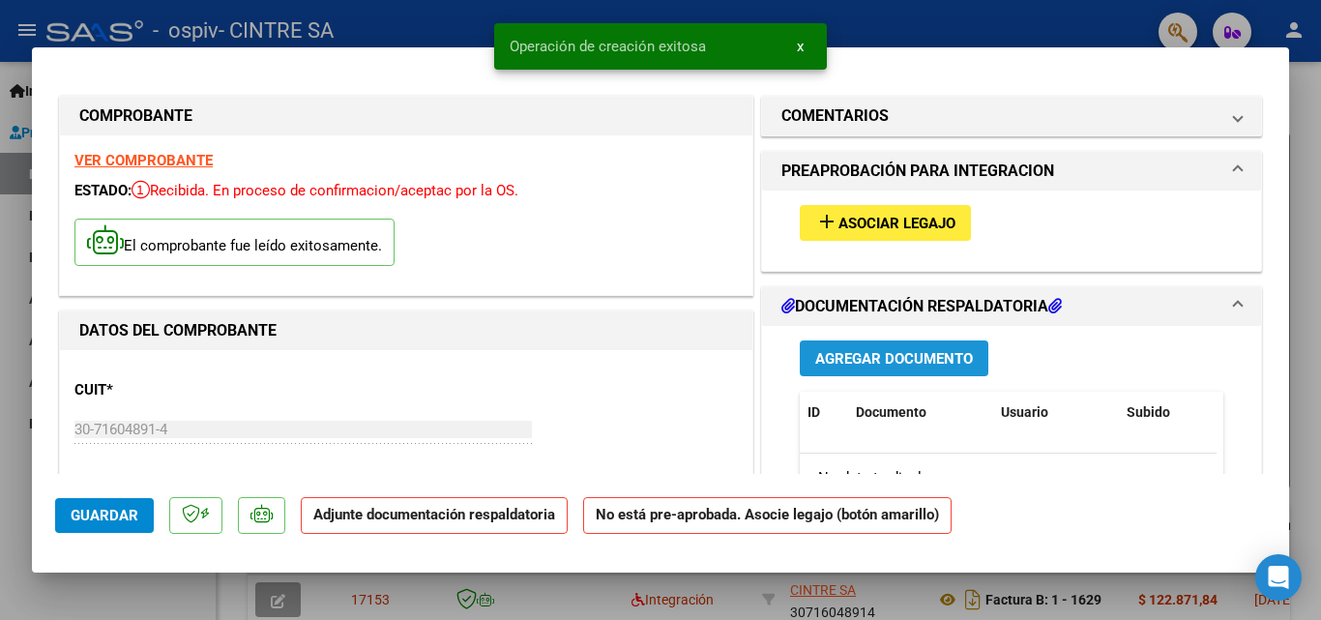
click at [879, 357] on span "Agregar Documento" at bounding box center [894, 358] width 158 height 17
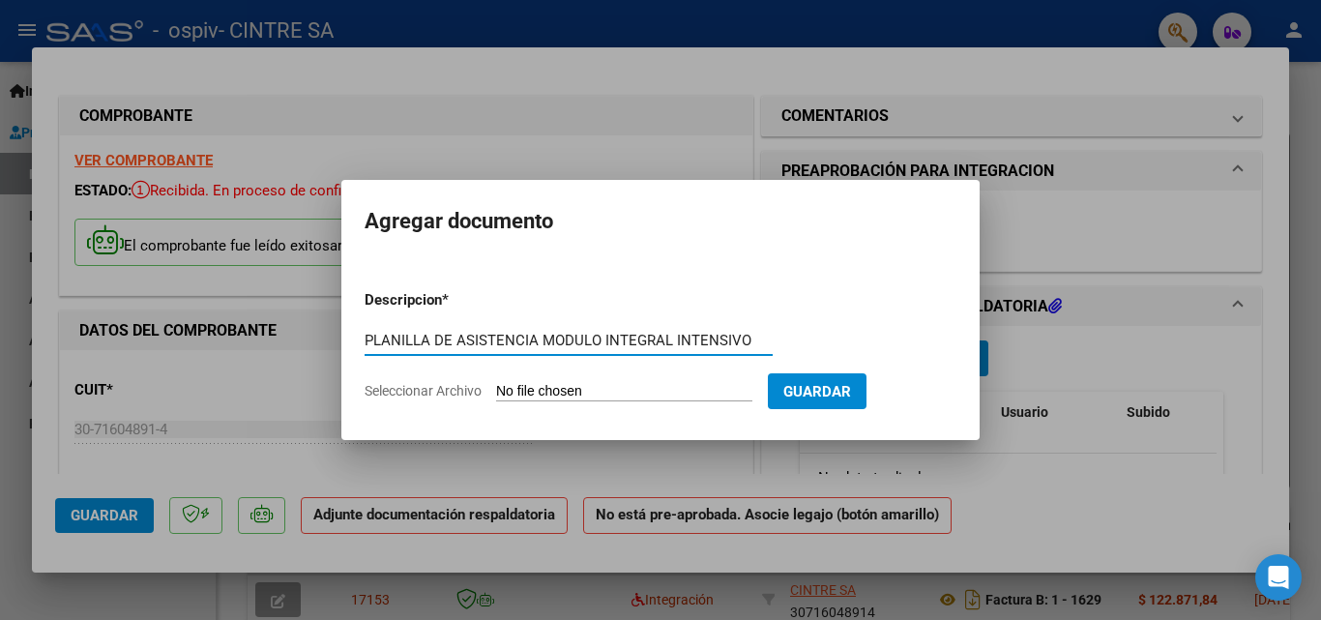
type input "PLANILLA DE ASISTENCIA MODULO INTEGRAL INTENSIVO"
click at [581, 389] on input "Seleccionar Archivo" at bounding box center [624, 392] width 256 height 18
type input "C:\fakepath\[PERSON_NAME] PLANILLA DE ASIST MII [DATE].pdf"
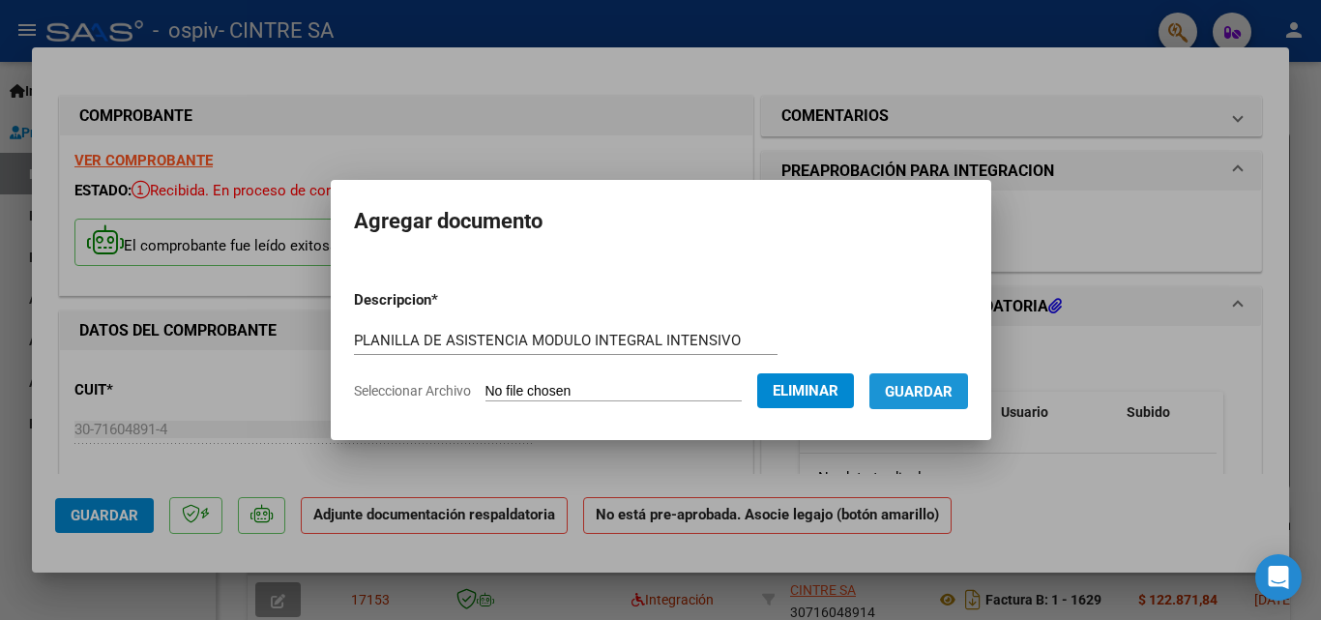
click at [921, 396] on span "Guardar" at bounding box center [919, 391] width 68 height 17
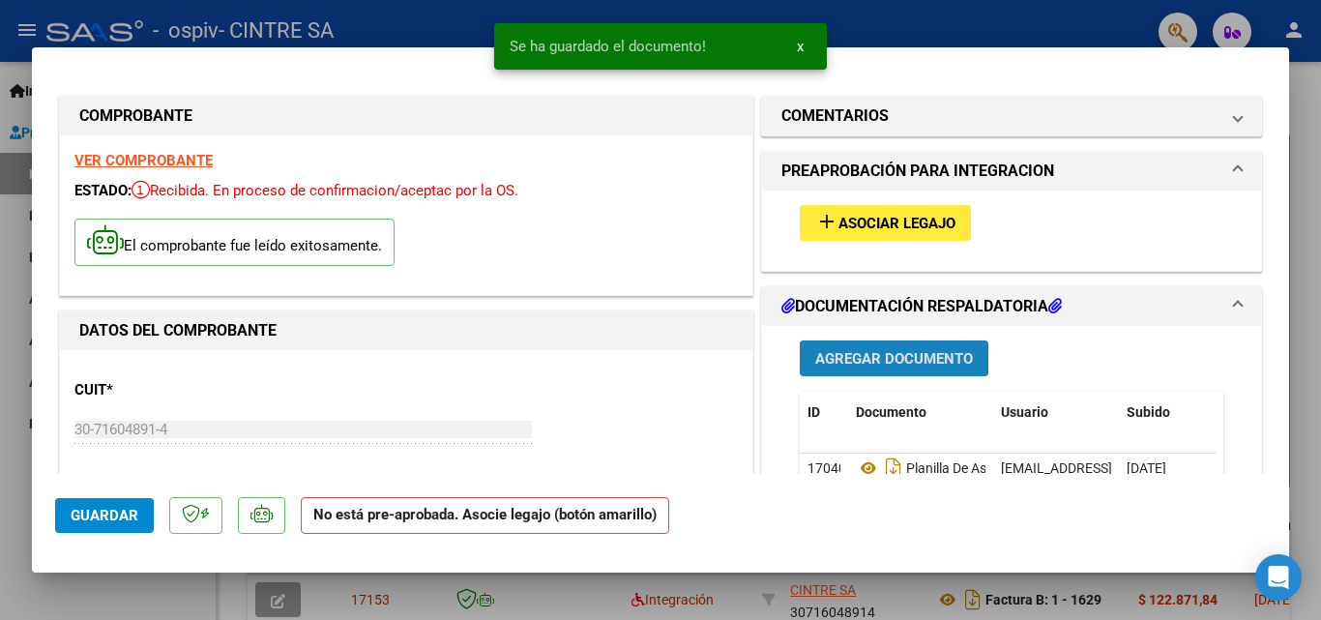
click at [879, 360] on span "Agregar Documento" at bounding box center [894, 358] width 158 height 17
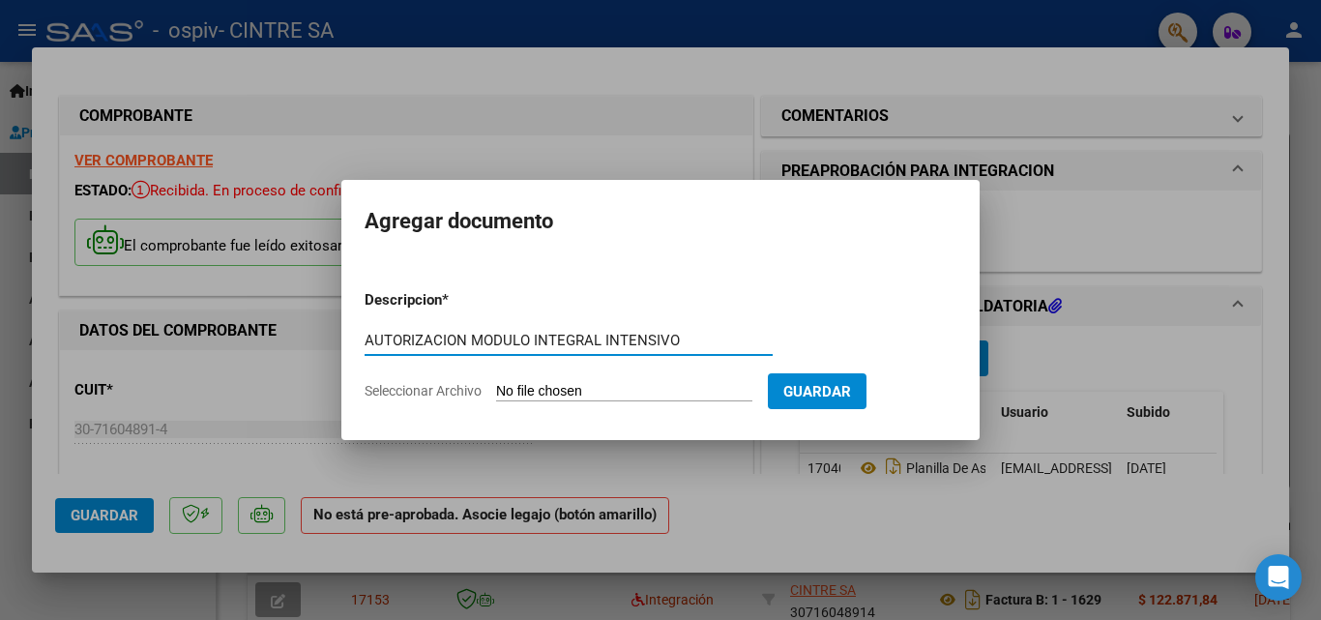
type input "AUTORIZACION MODULO INTEGRAL INTENSIVO"
click at [552, 385] on input "Seleccionar Archivo" at bounding box center [624, 392] width 256 height 18
type input "C:\fakepath\[PERSON_NAME] Autorización MII de Septiembre a [DATE].pdf"
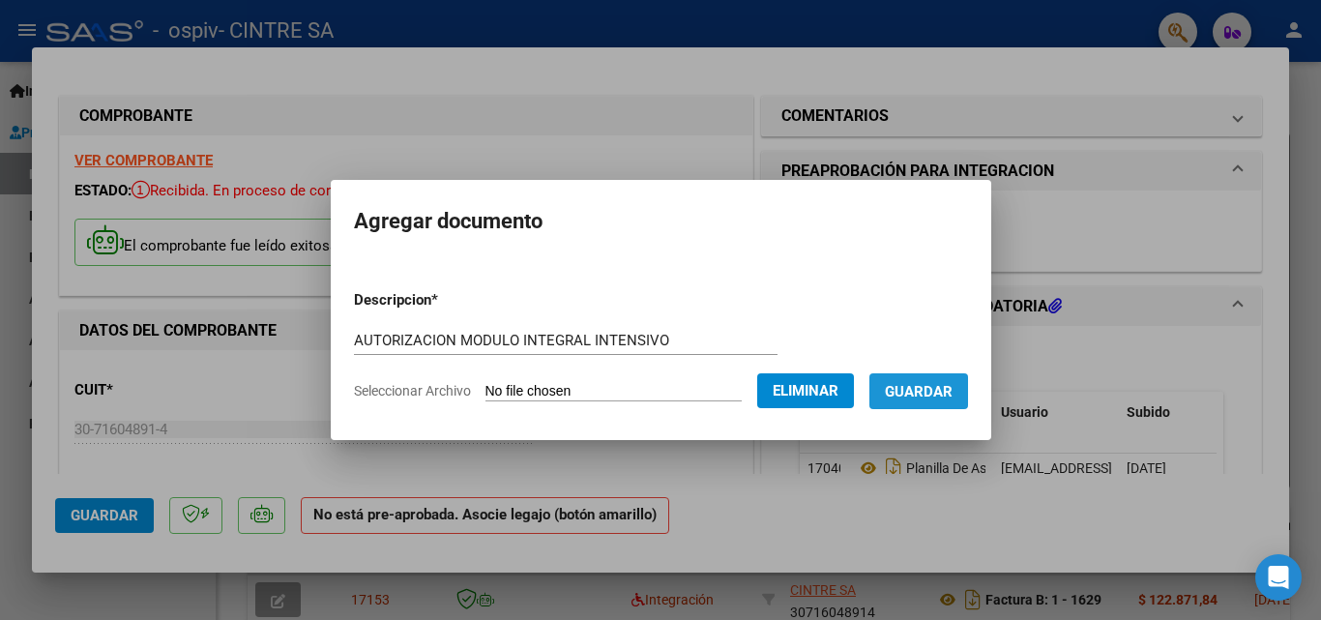
click at [931, 397] on span "Guardar" at bounding box center [919, 391] width 68 height 17
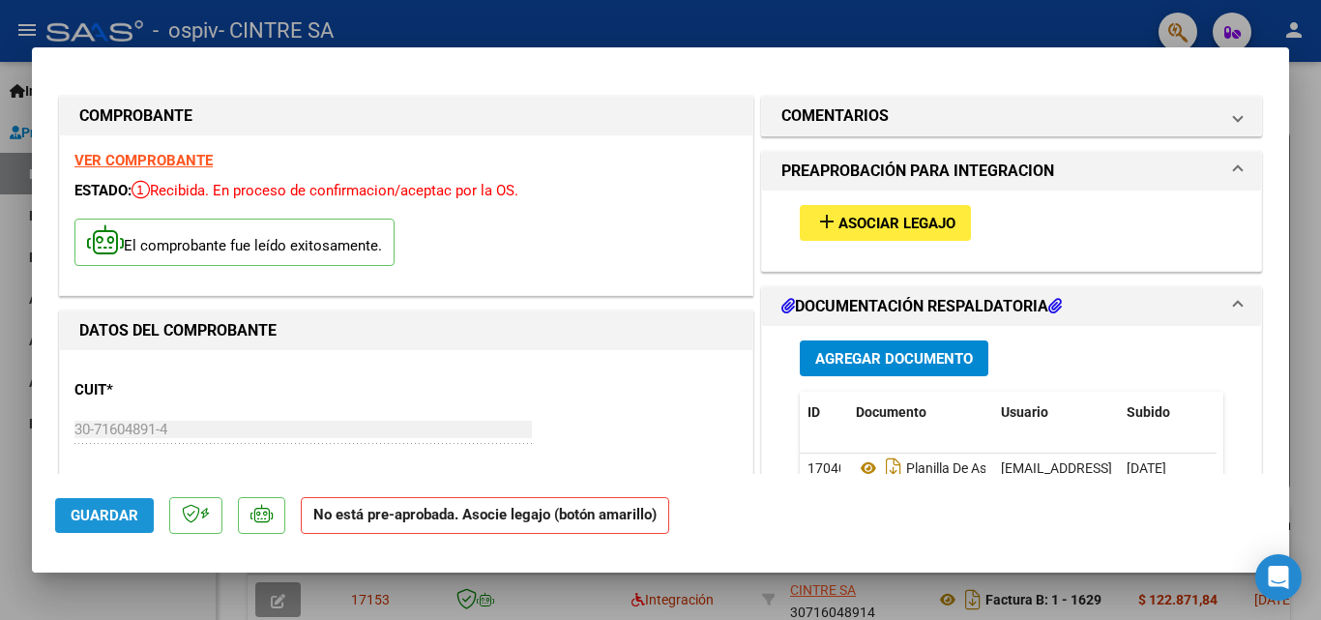
click at [109, 514] on span "Guardar" at bounding box center [105, 515] width 68 height 17
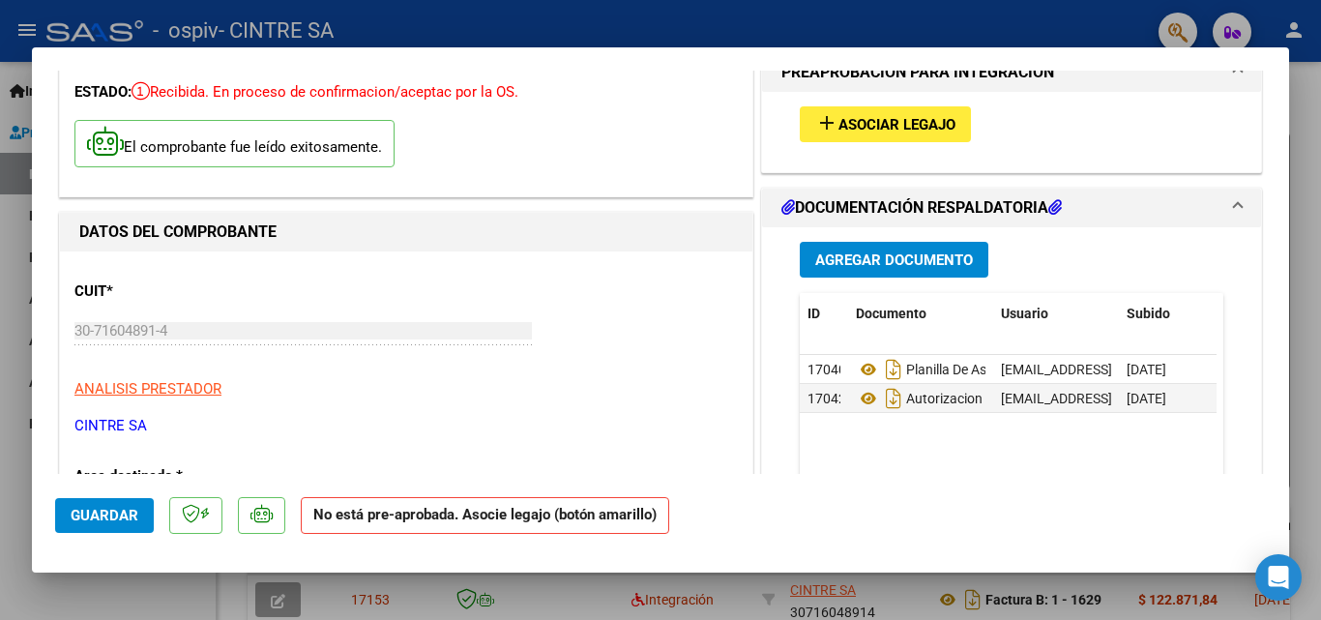
scroll to position [116, 0]
